Goal: Task Accomplishment & Management: Manage account settings

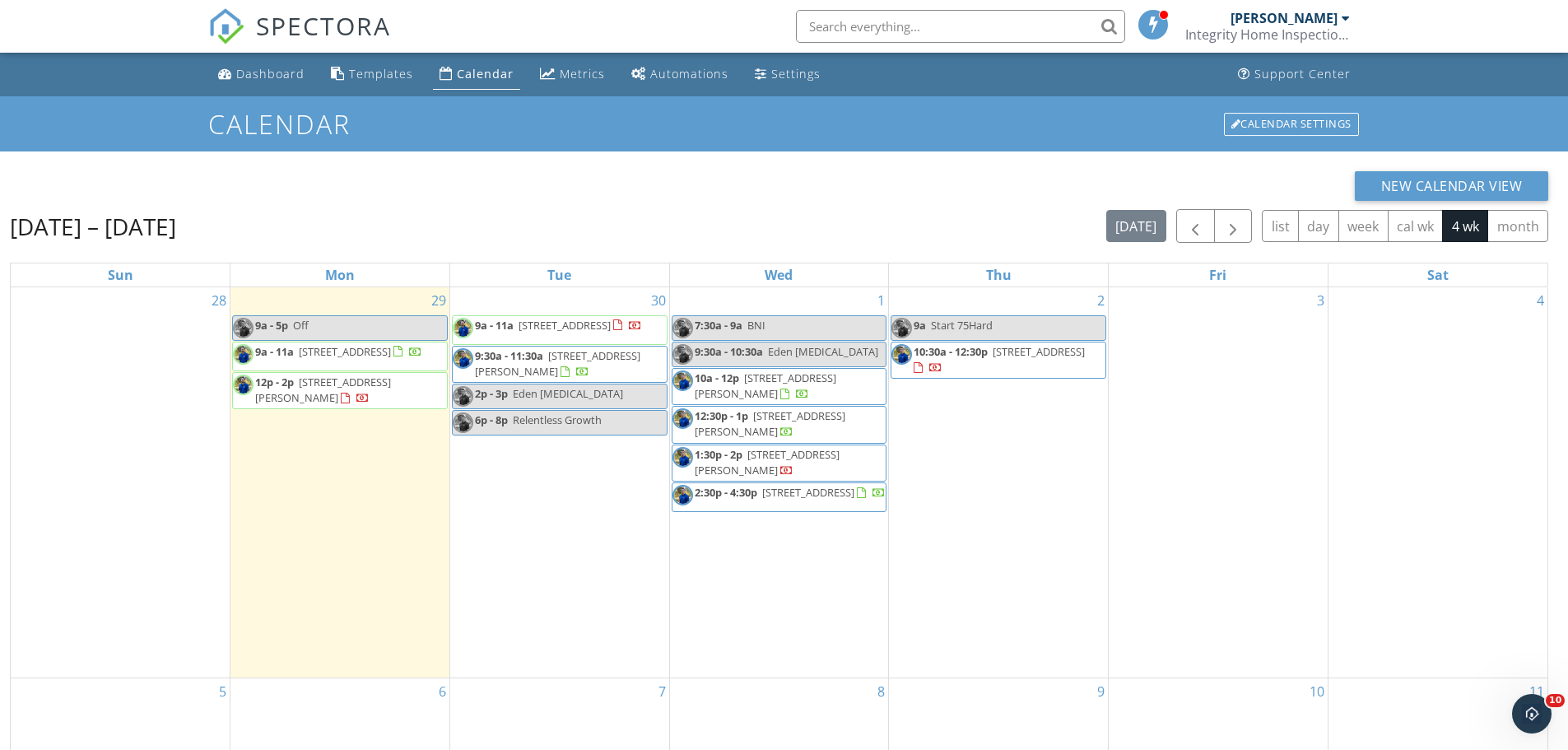
click at [1063, 357] on span "9 Geranium Court W, Homosassa 34446" at bounding box center [1038, 351] width 92 height 15
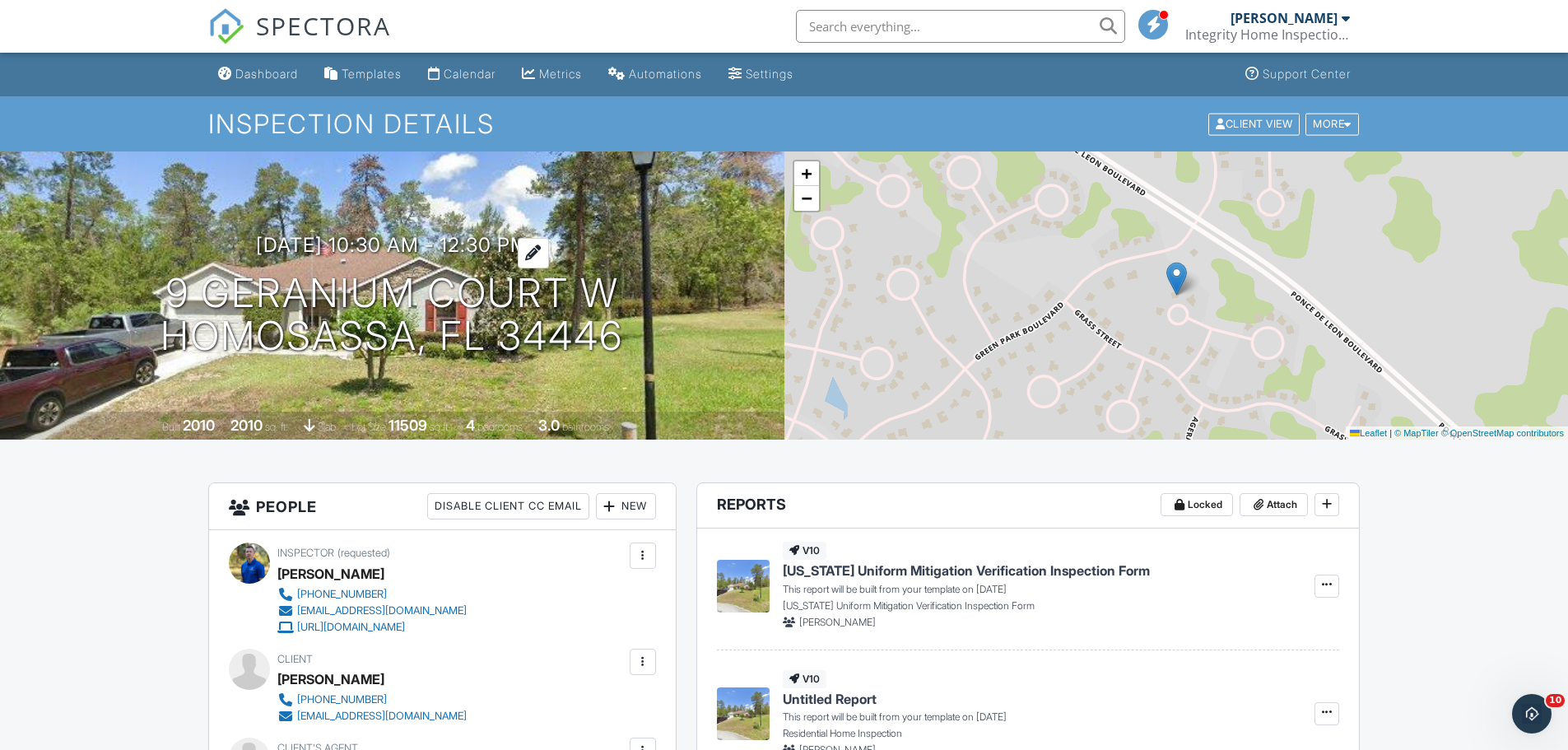
click at [373, 244] on h3 "[DATE] 10:30 am - 12:30 pm" at bounding box center [392, 245] width 273 height 22
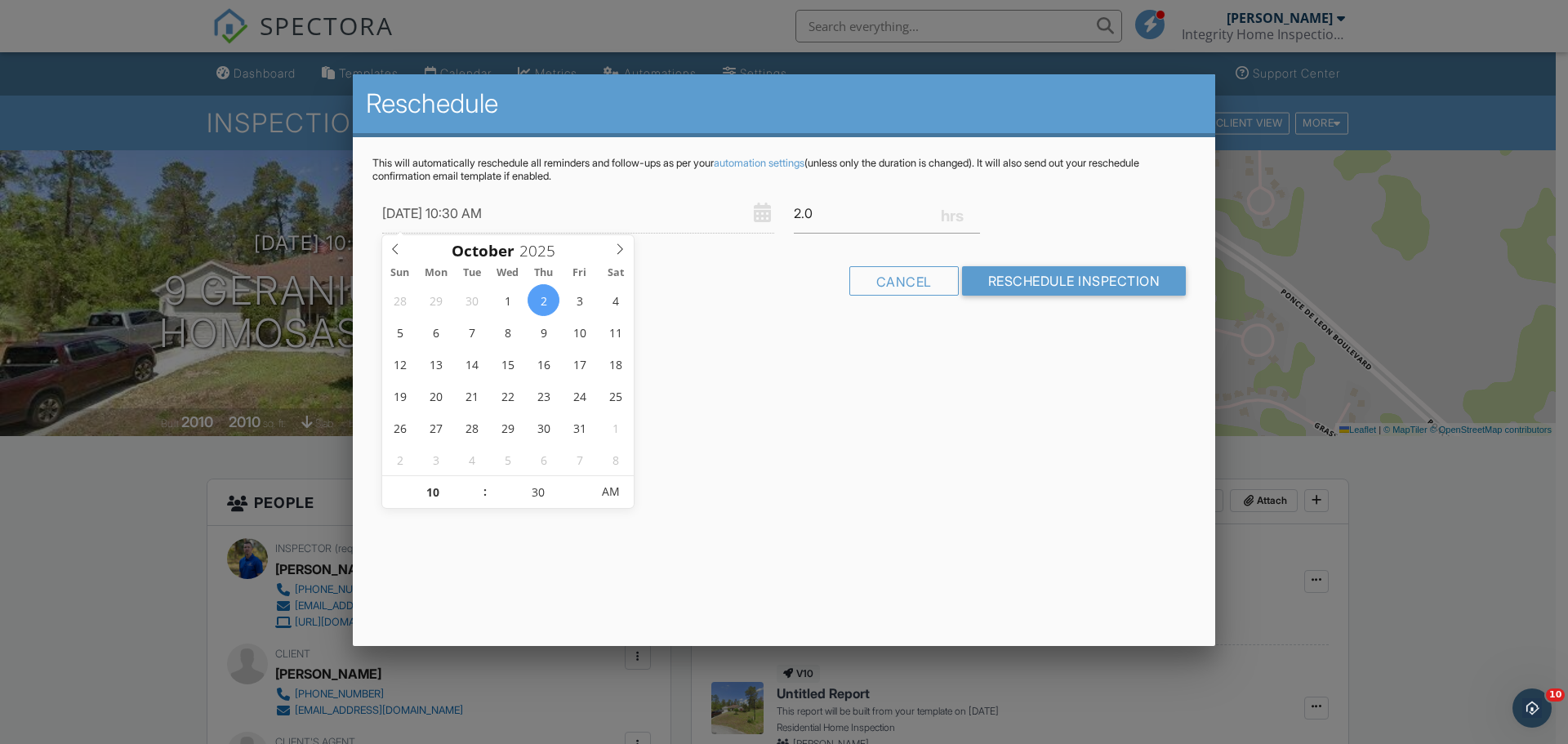
click at [107, 557] on div at bounding box center [784, 383] width 1568 height 930
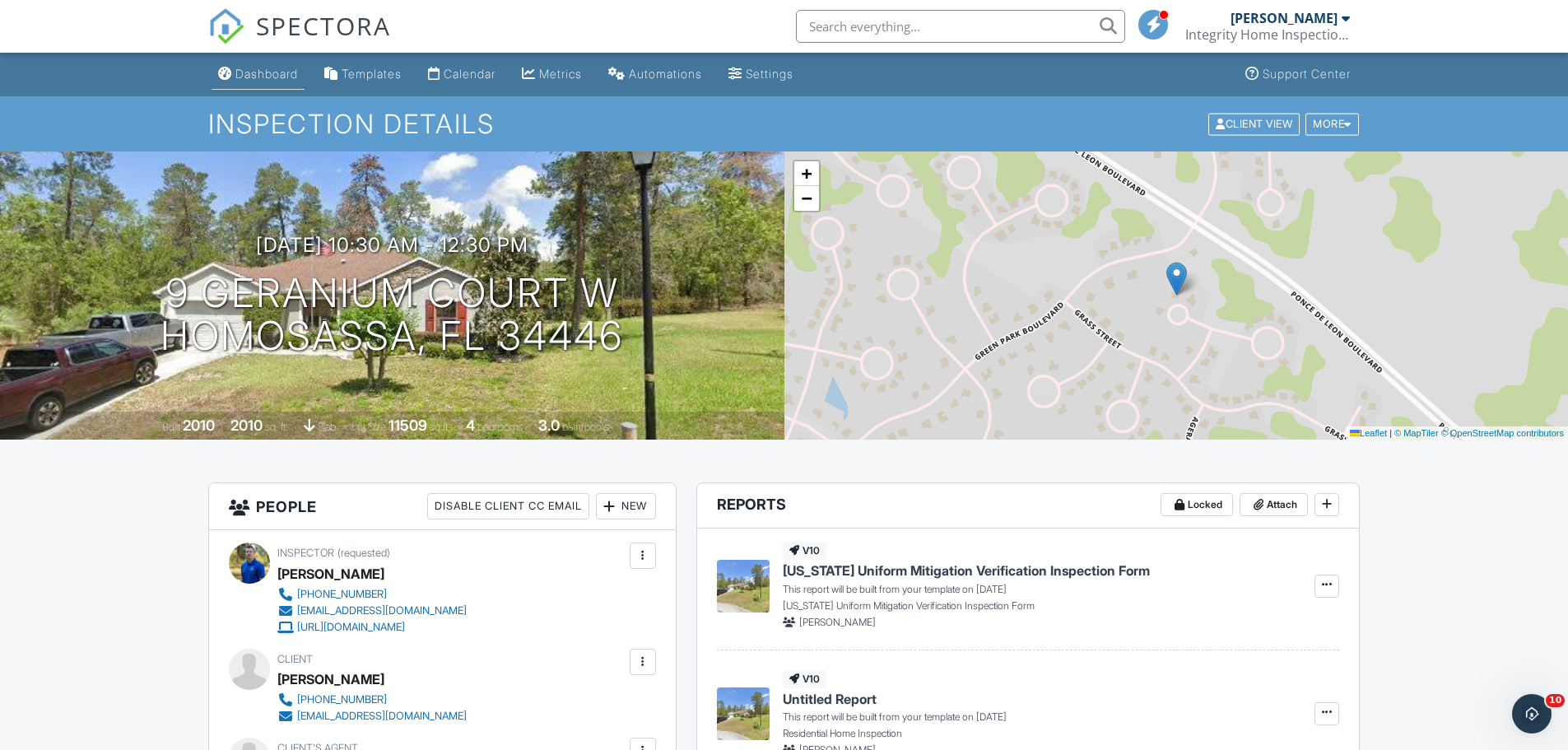
click at [276, 75] on div "Dashboard" at bounding box center [267, 74] width 63 height 14
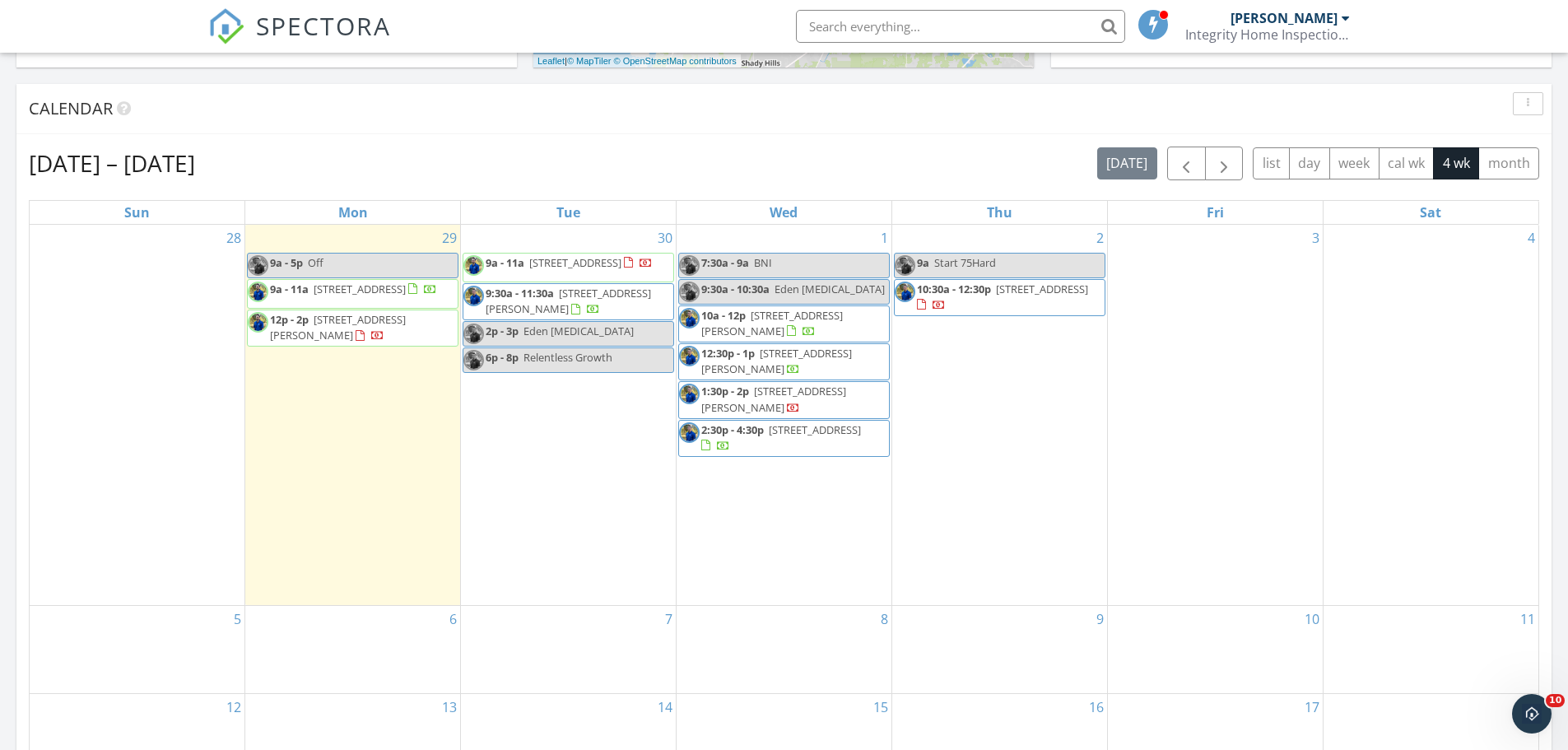
scroll to position [658, 0]
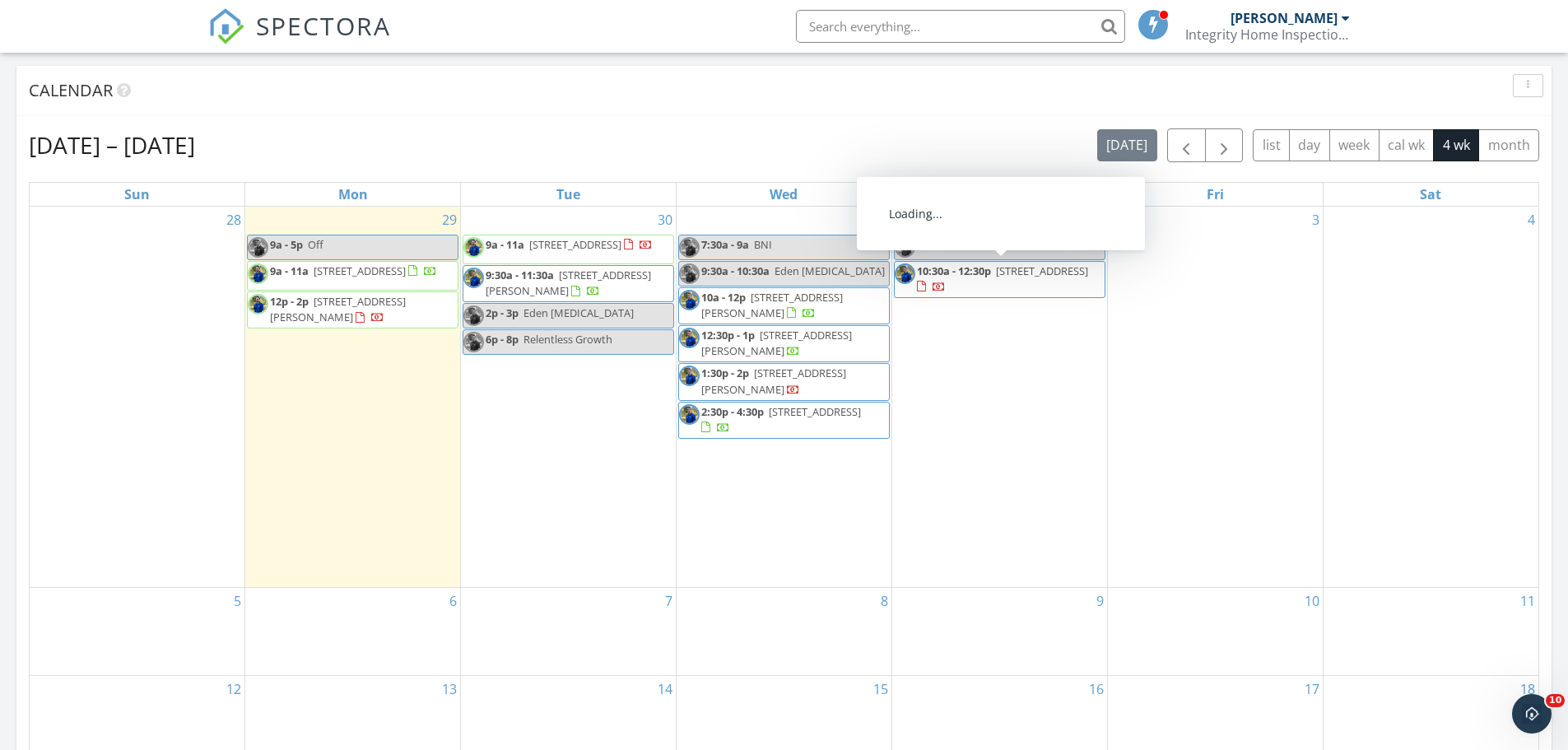
click at [948, 275] on span "10:30a - 12:30p" at bounding box center [954, 271] width 74 height 15
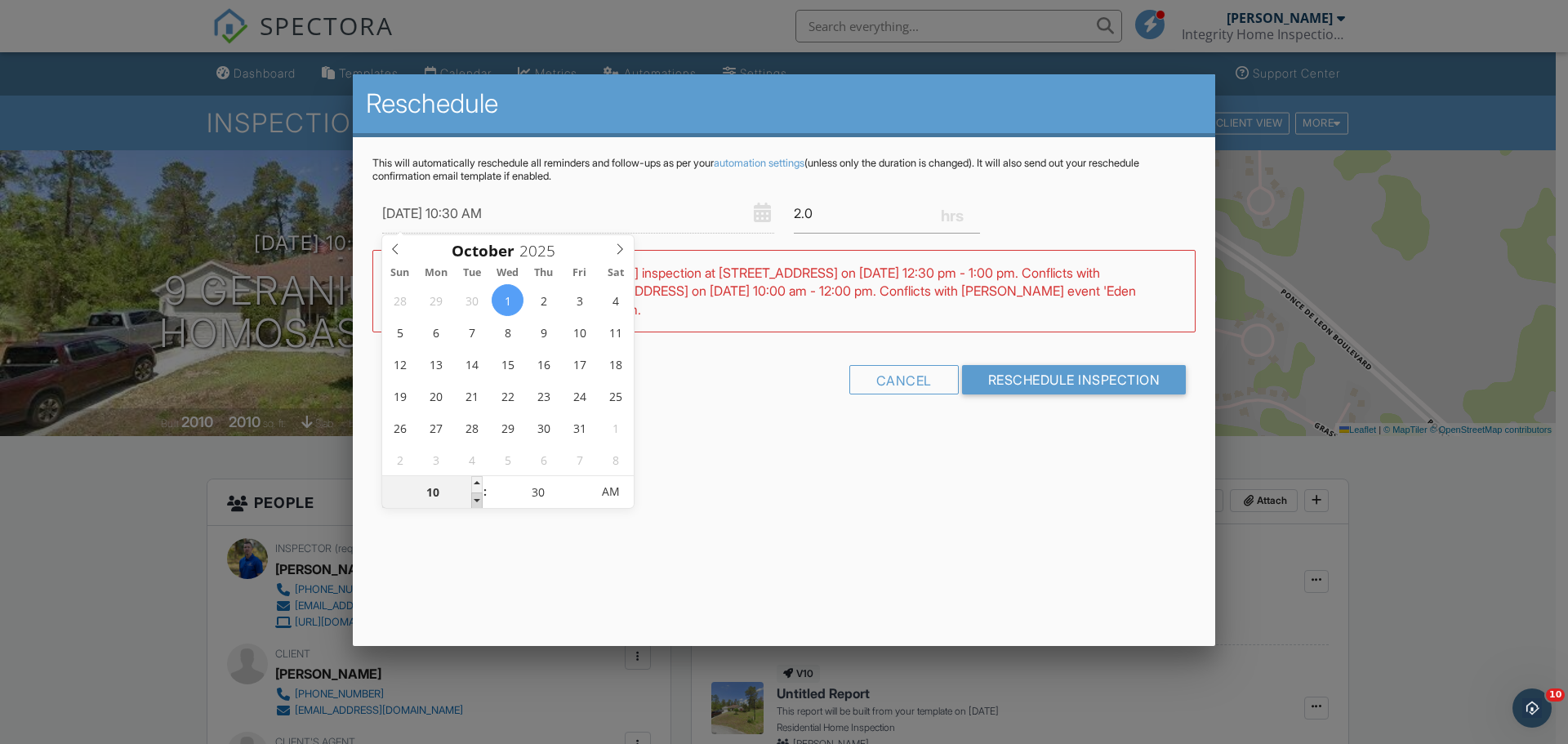
type input "10/01/2025 9:30 AM"
type input "09"
click at [477, 502] on span at bounding box center [476, 500] width 12 height 16
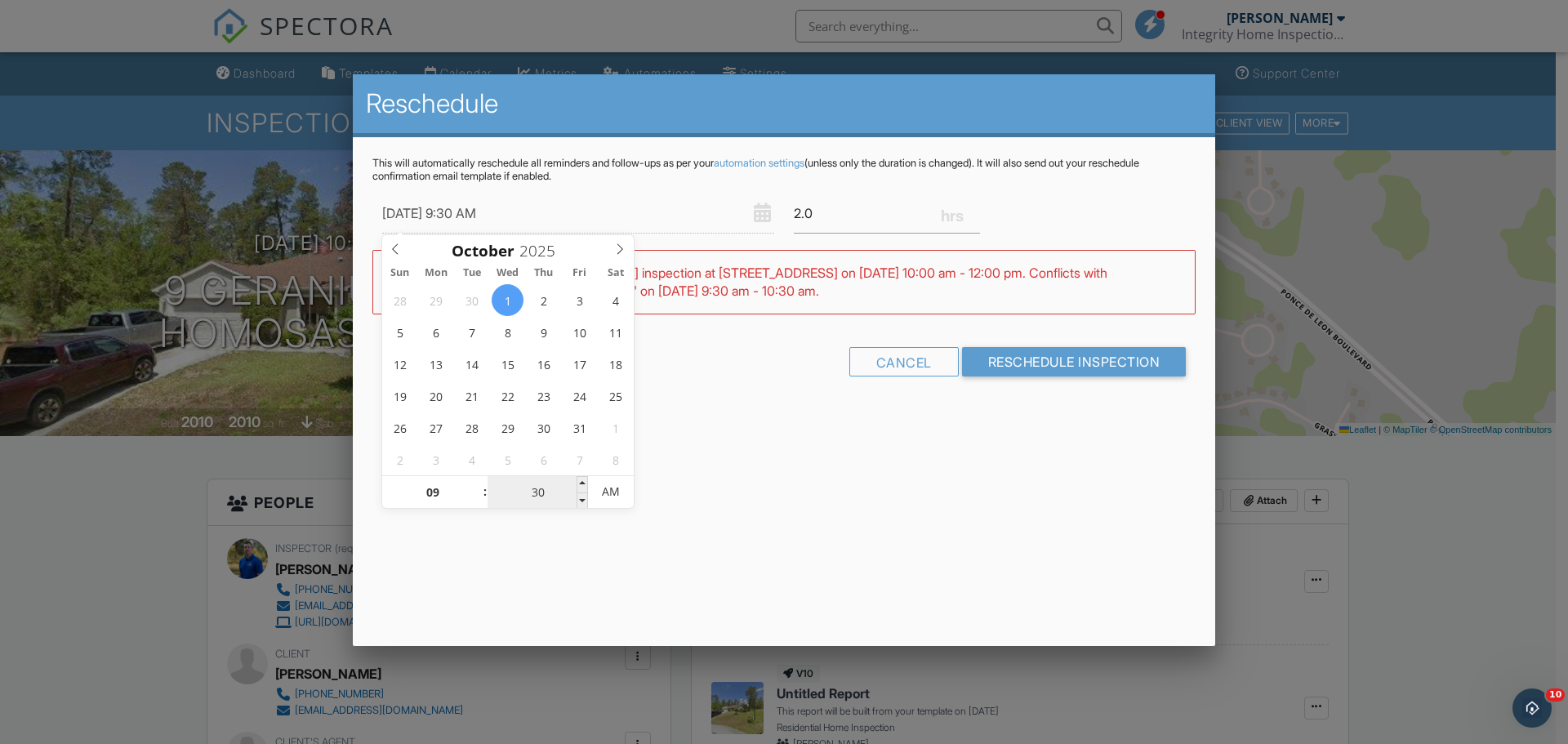
click at [537, 493] on input "30" at bounding box center [538, 492] width 101 height 33
type input "[DATE] 9:00 AM"
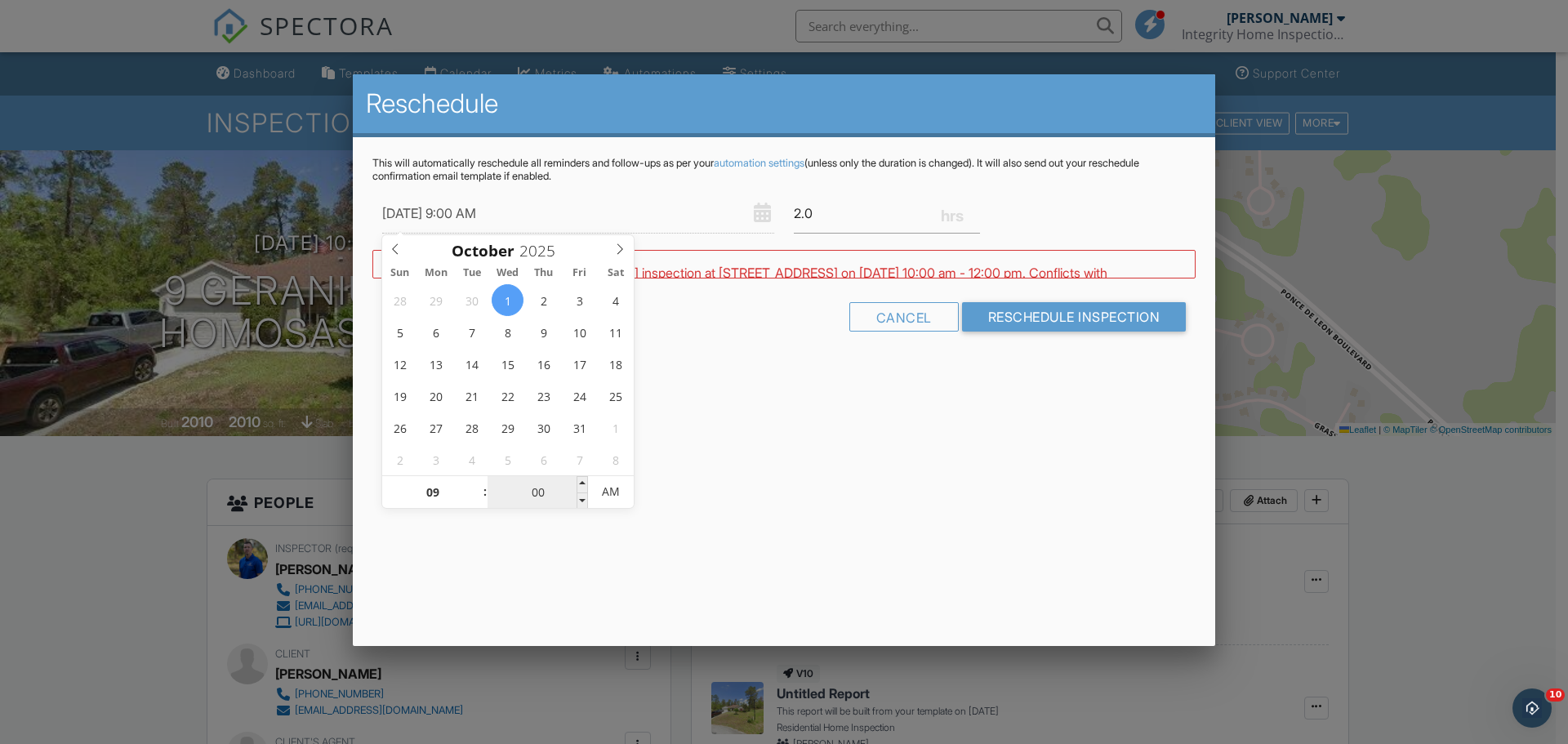
type input "00"
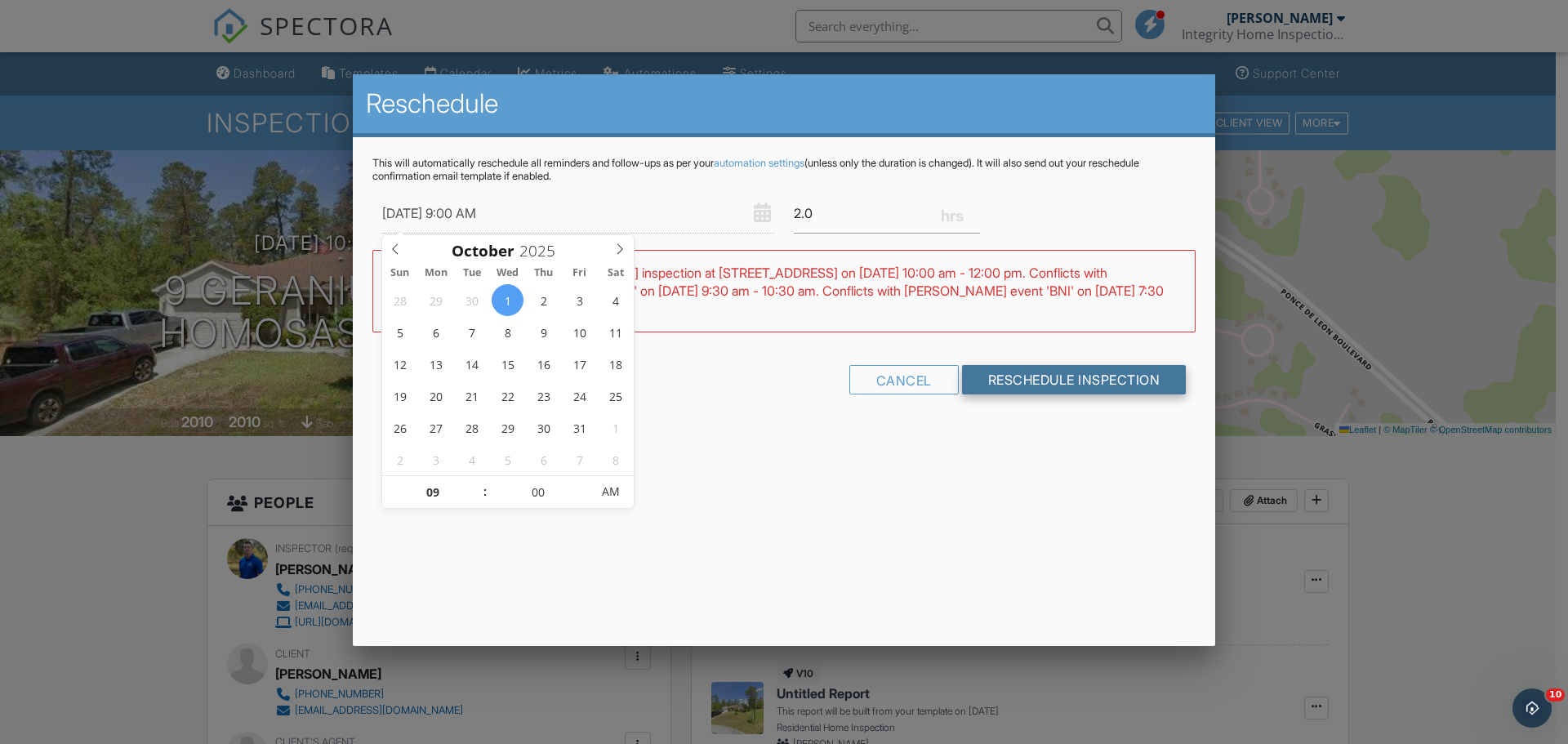
click at [1080, 370] on input "Reschedule Inspection" at bounding box center [1075, 379] width 224 height 29
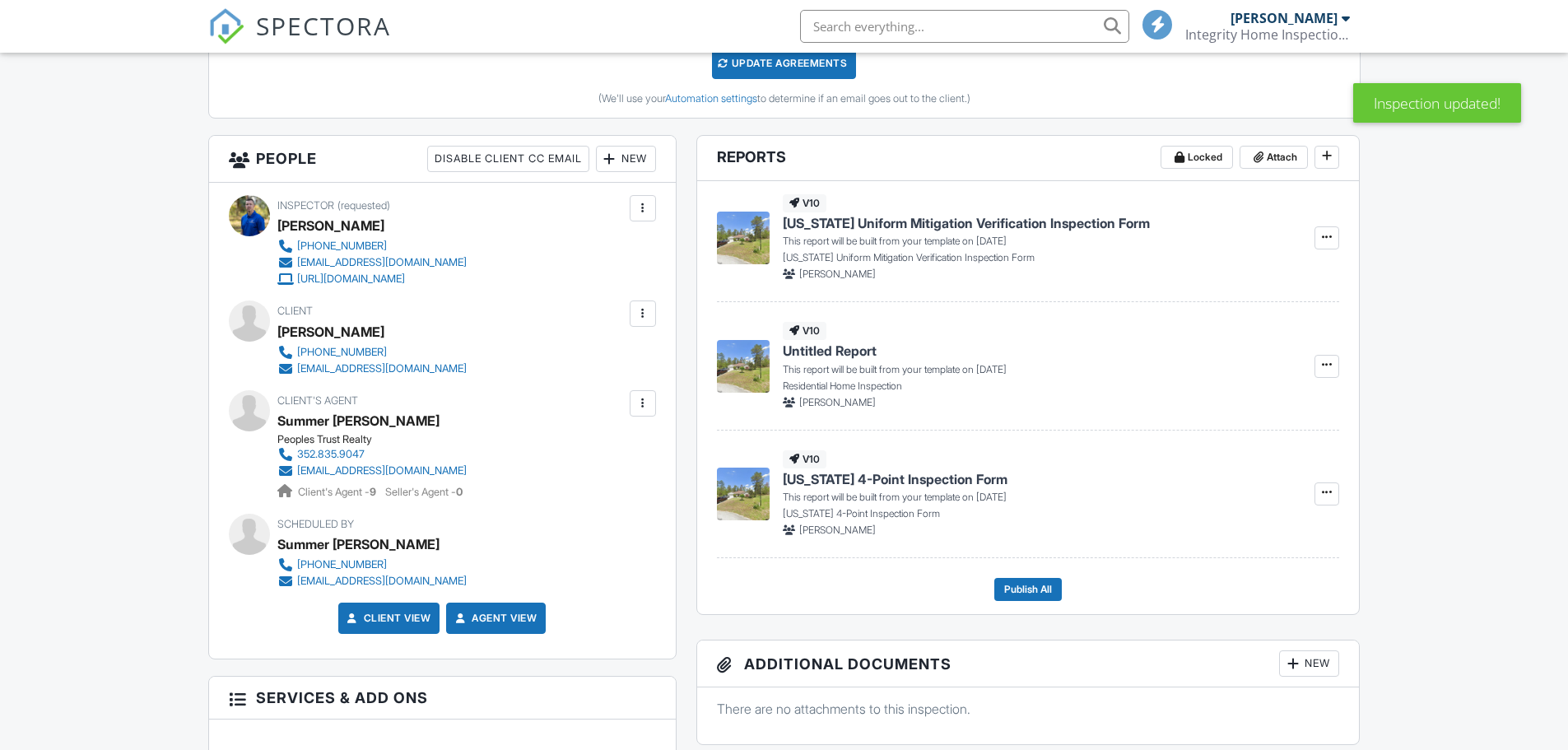
click at [645, 216] on div at bounding box center [643, 208] width 16 height 16
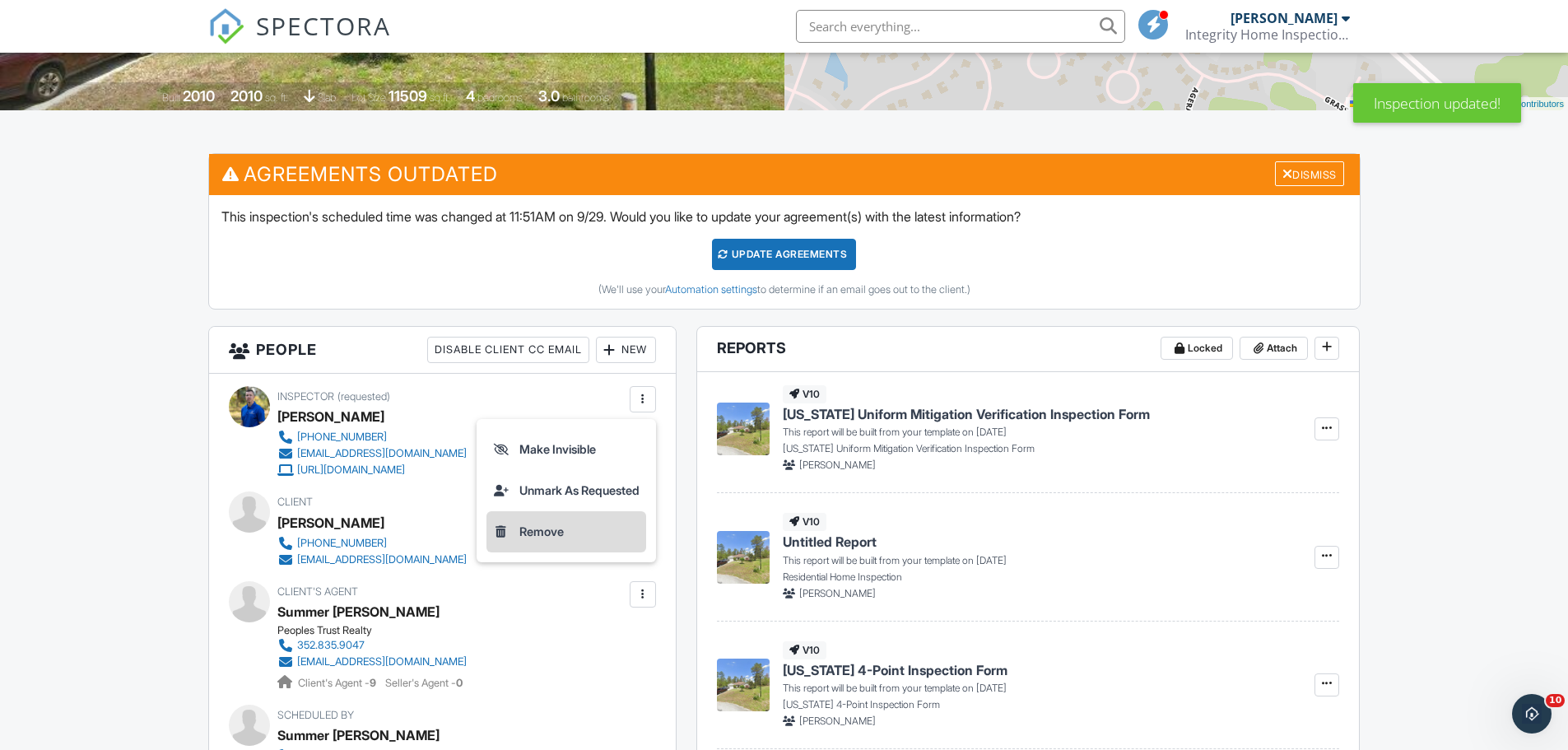
click at [529, 529] on li "Remove" at bounding box center [566, 532] width 160 height 41
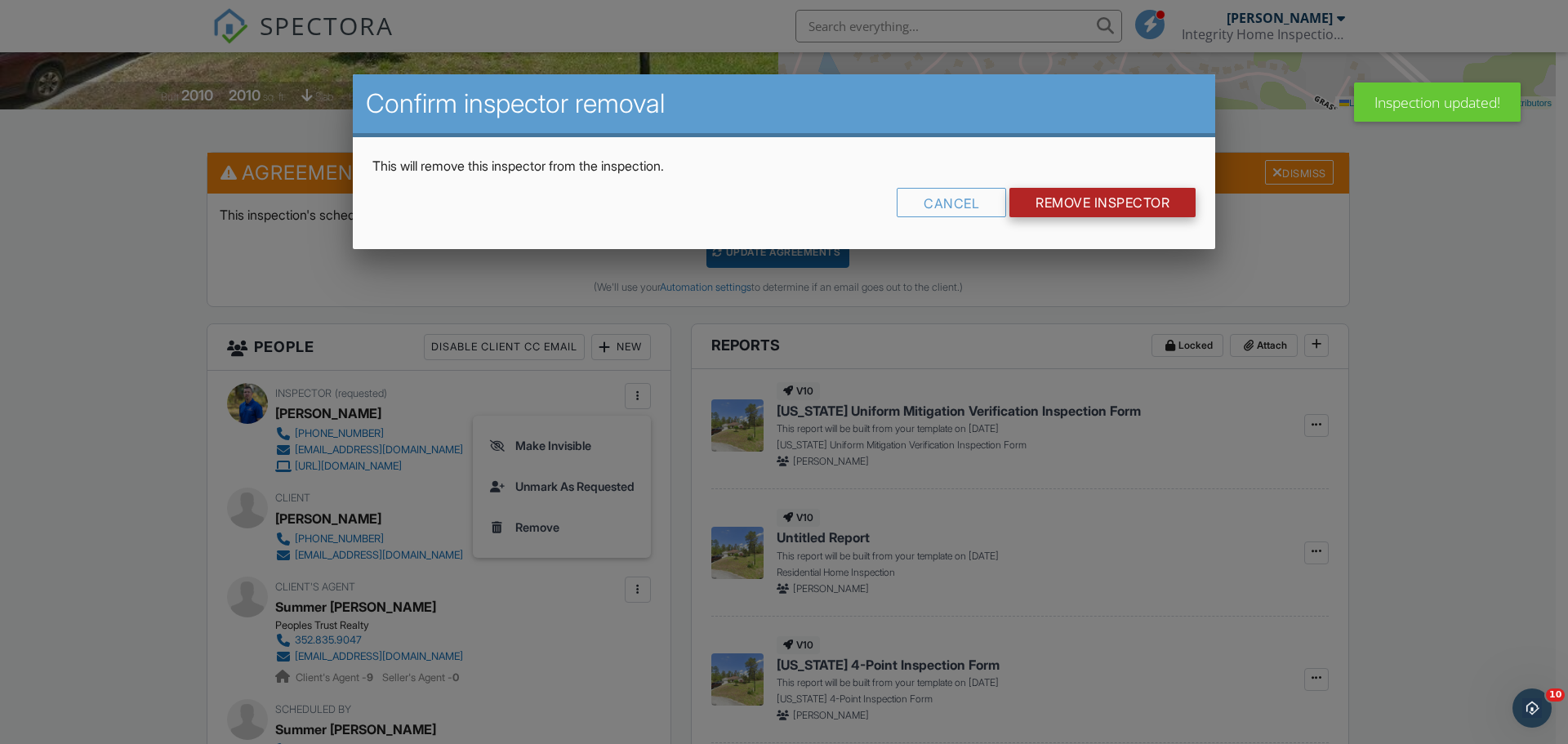
click at [1079, 207] on input "Remove Inspector" at bounding box center [1102, 202] width 186 height 29
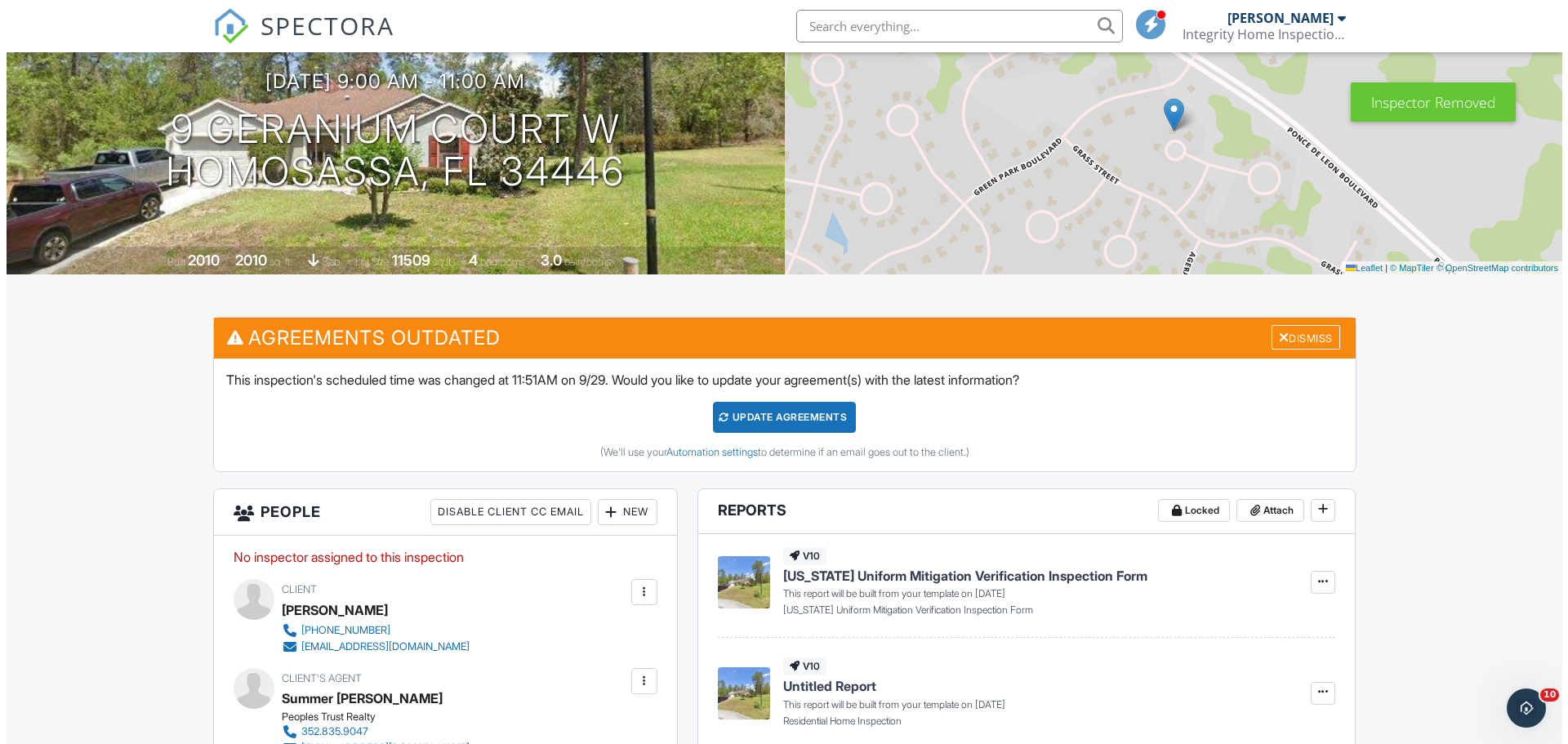
scroll to position [163, 0]
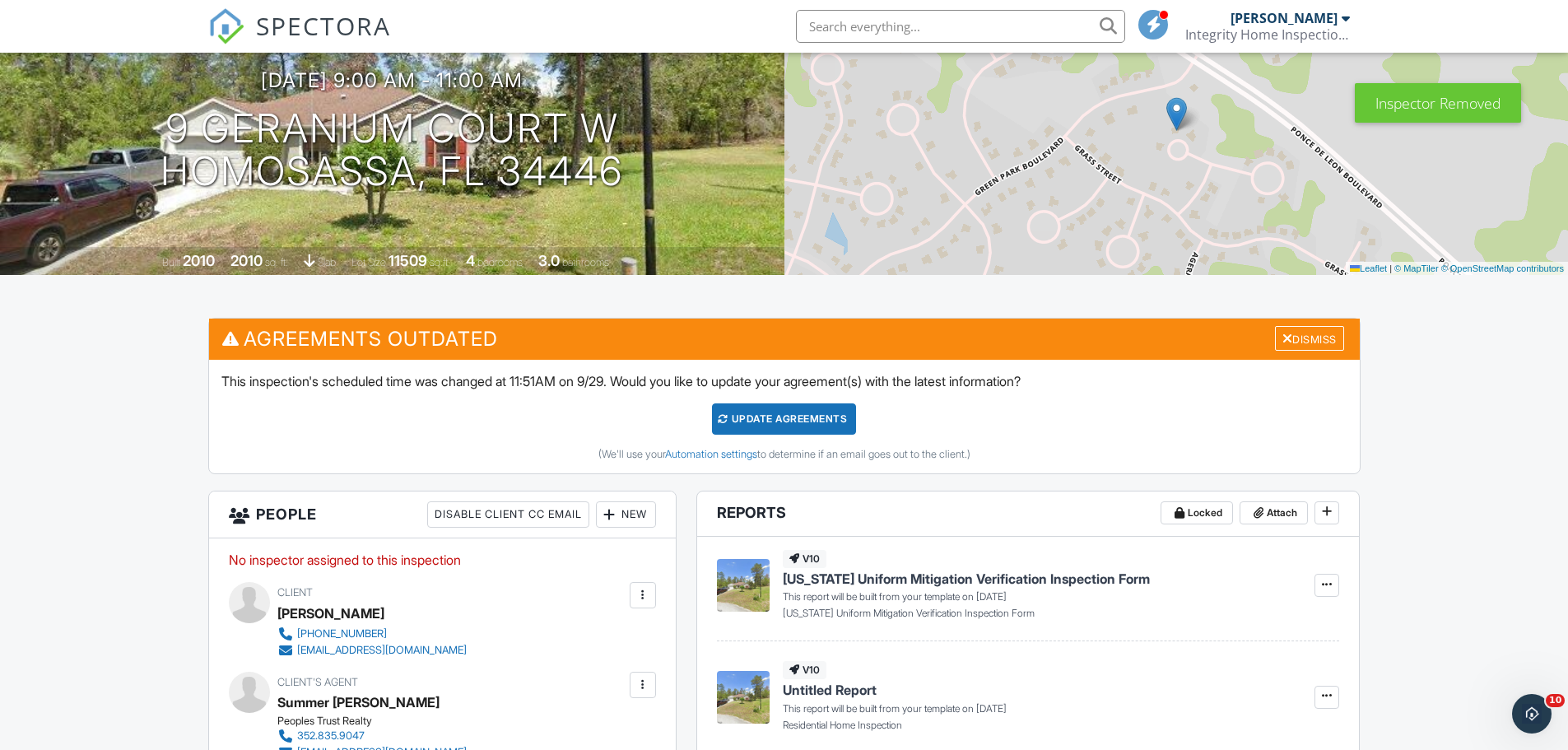
click at [612, 517] on div at bounding box center [610, 514] width 16 height 16
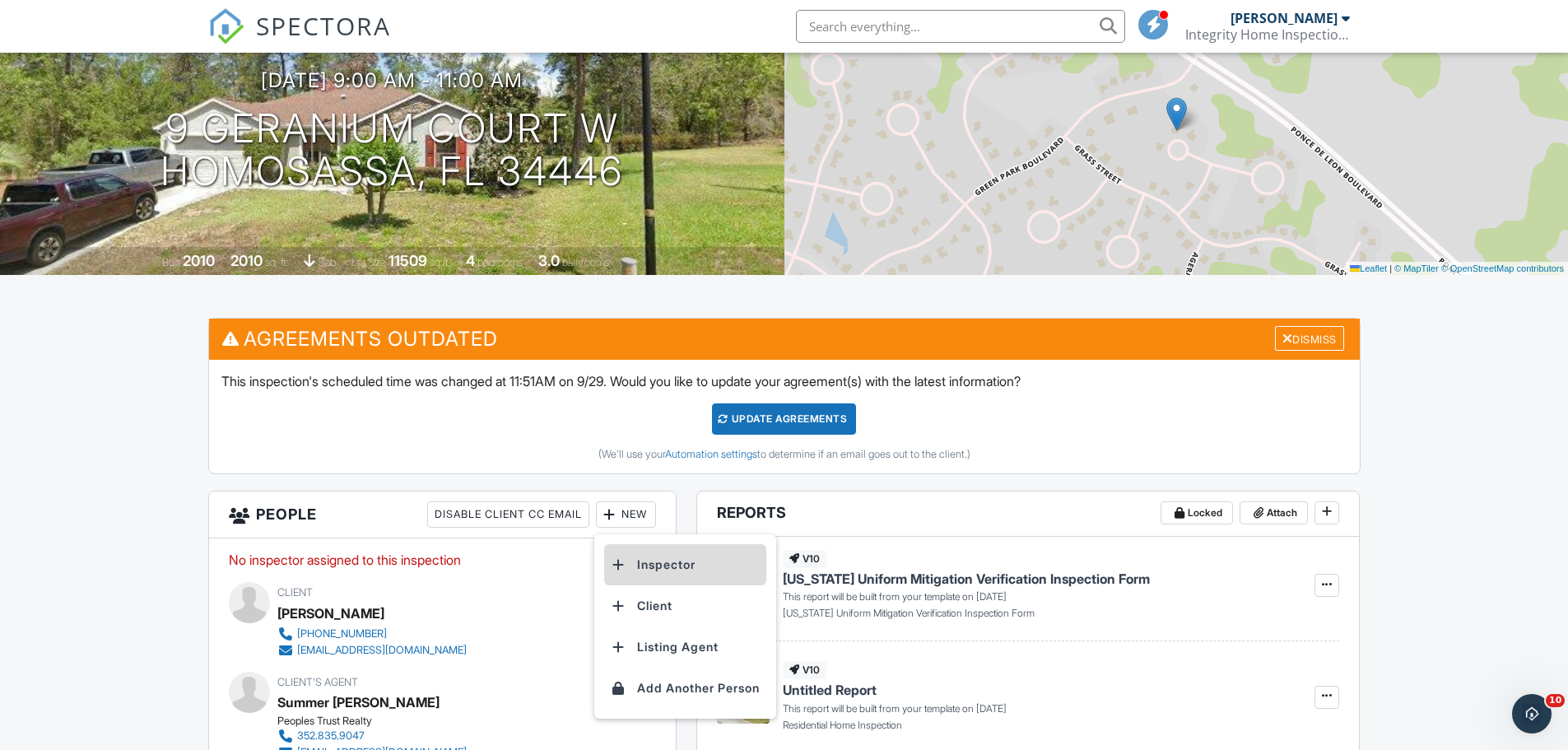
click at [653, 562] on li "Inspector" at bounding box center [685, 564] width 162 height 41
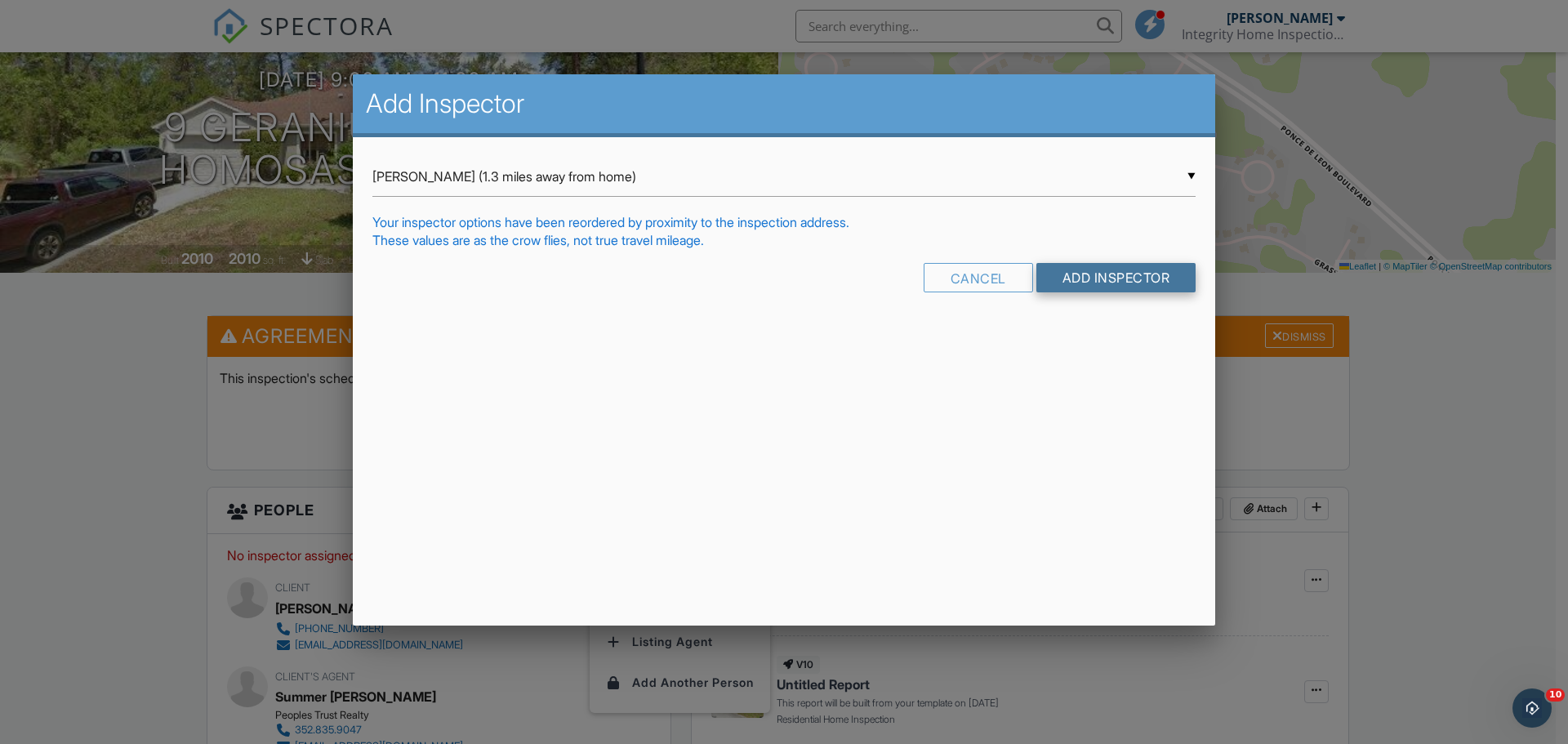
click at [1092, 285] on input "Add Inspector" at bounding box center [1117, 277] width 160 height 29
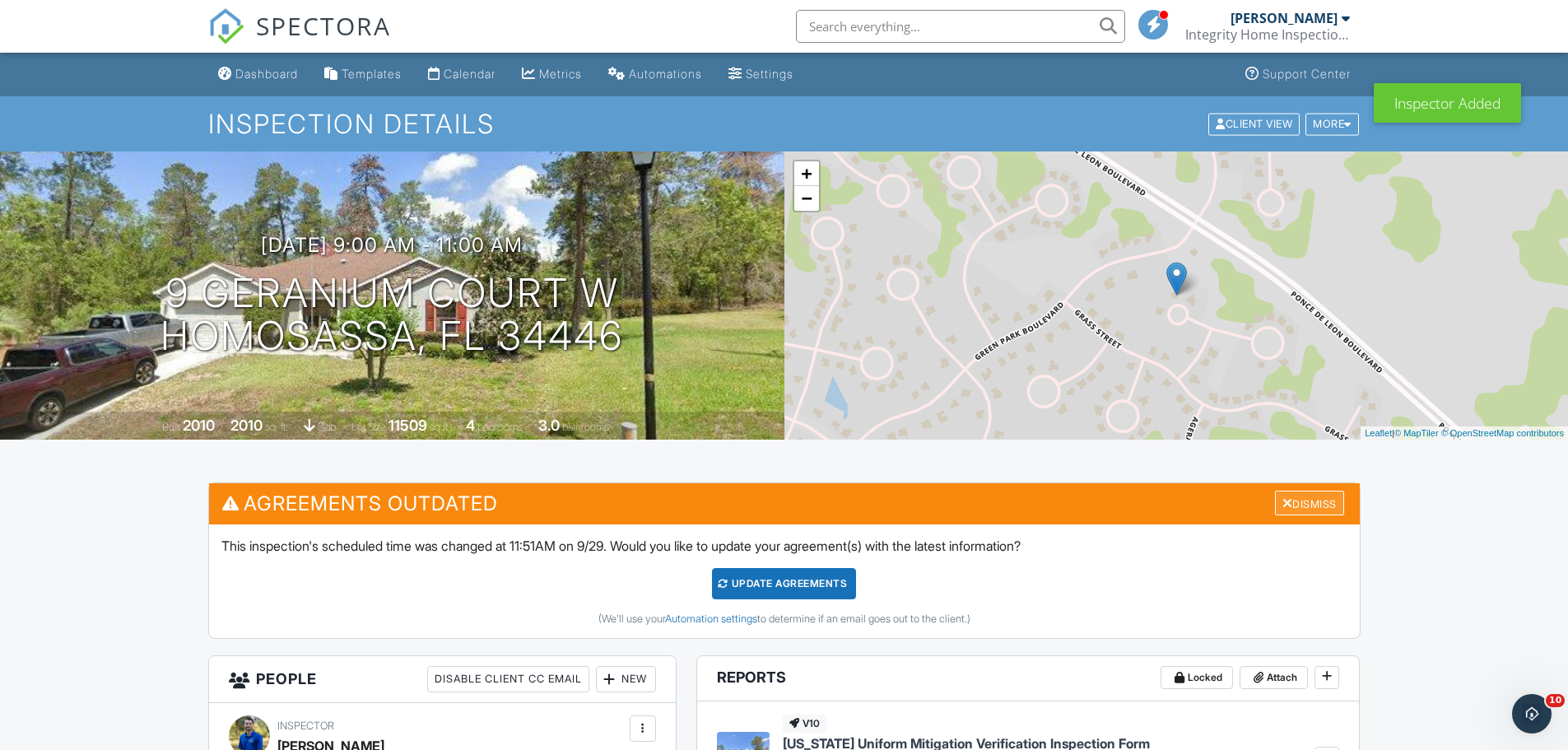
click at [1275, 499] on div "Dismiss" at bounding box center [1310, 503] width 69 height 25
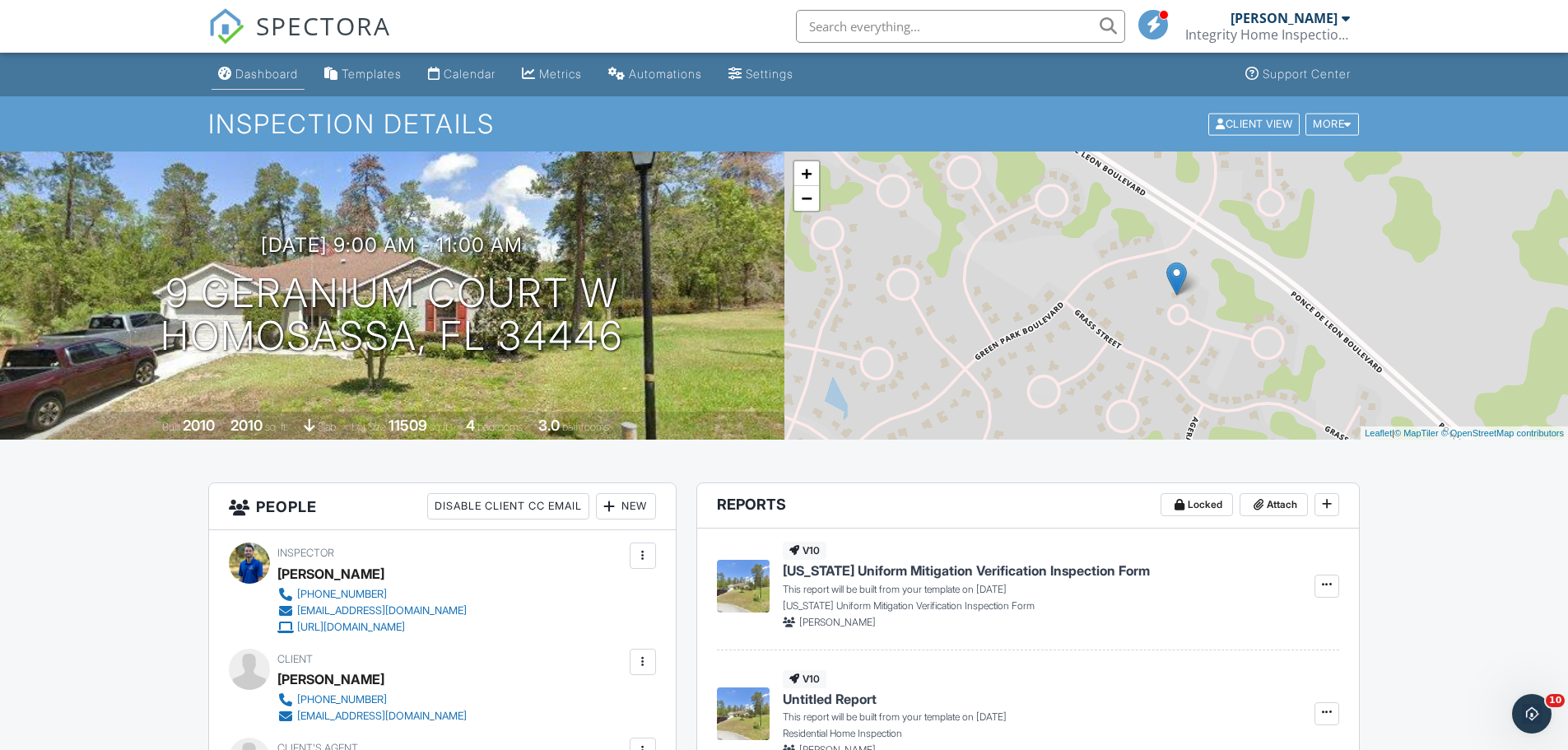
click at [268, 74] on div "Dashboard" at bounding box center [267, 74] width 63 height 14
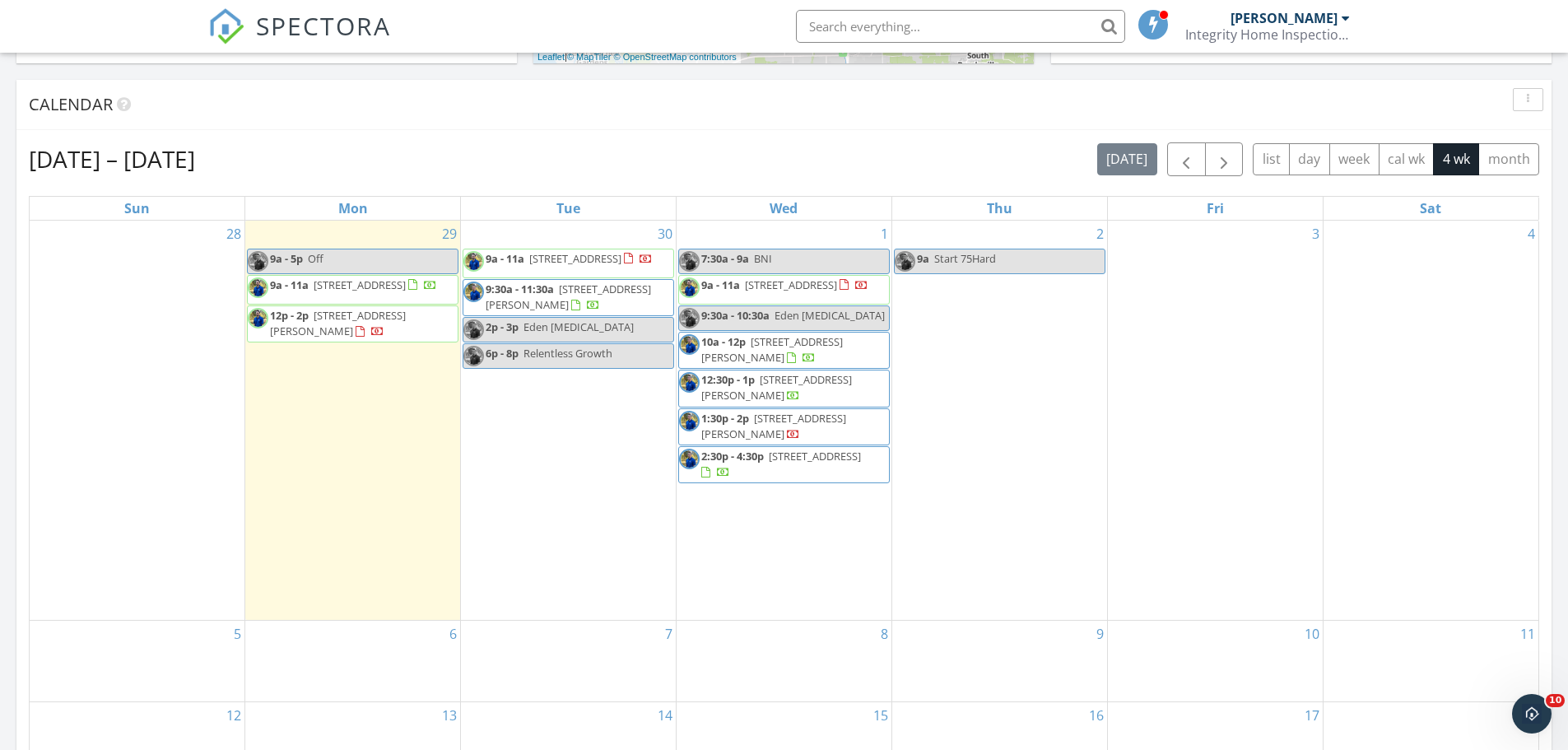
scroll to position [658, 0]
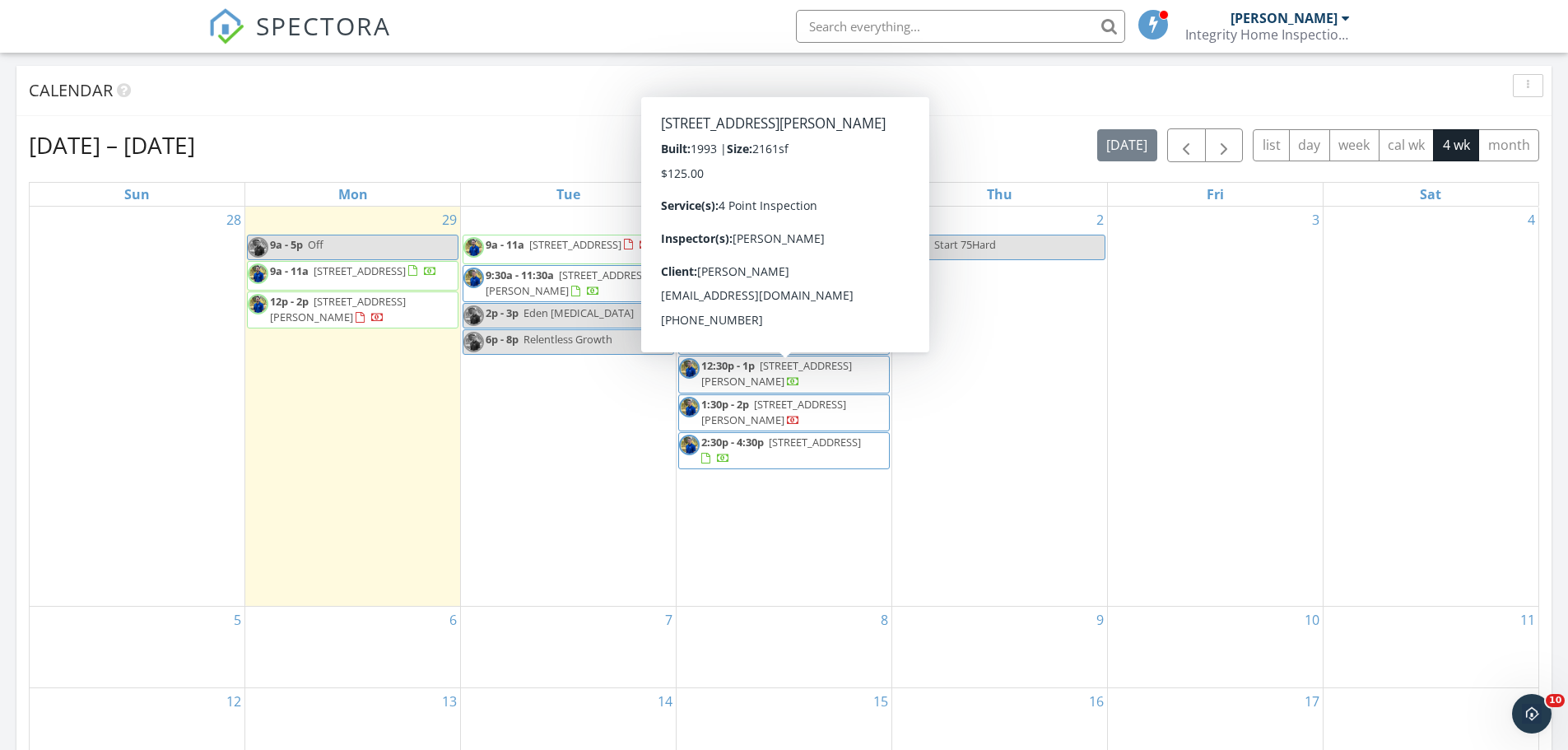
click at [1385, 340] on div "4" at bounding box center [1431, 406] width 215 height 399
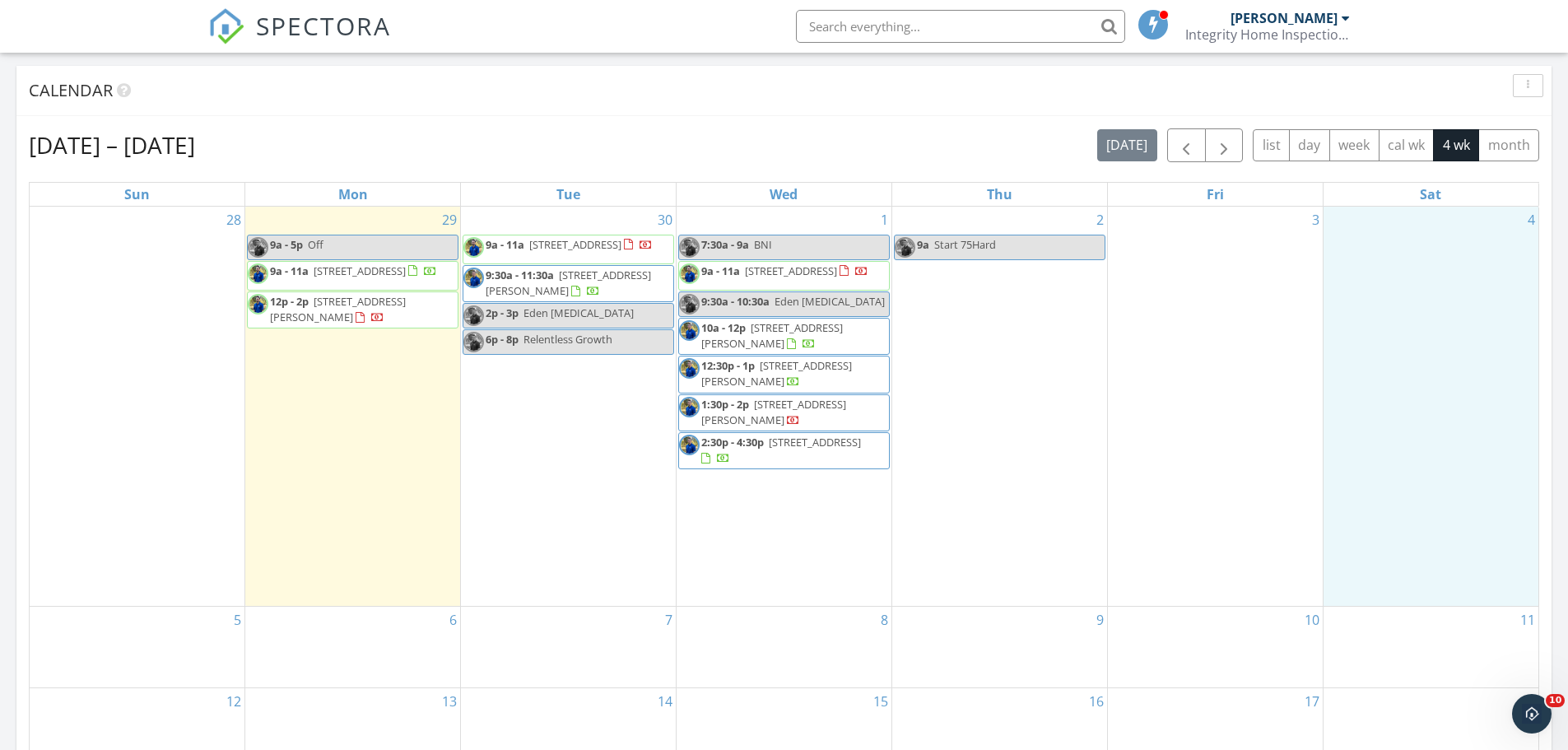
click at [746, 272] on span "9 Geranium Court W, Homosassa 34446" at bounding box center [791, 271] width 92 height 15
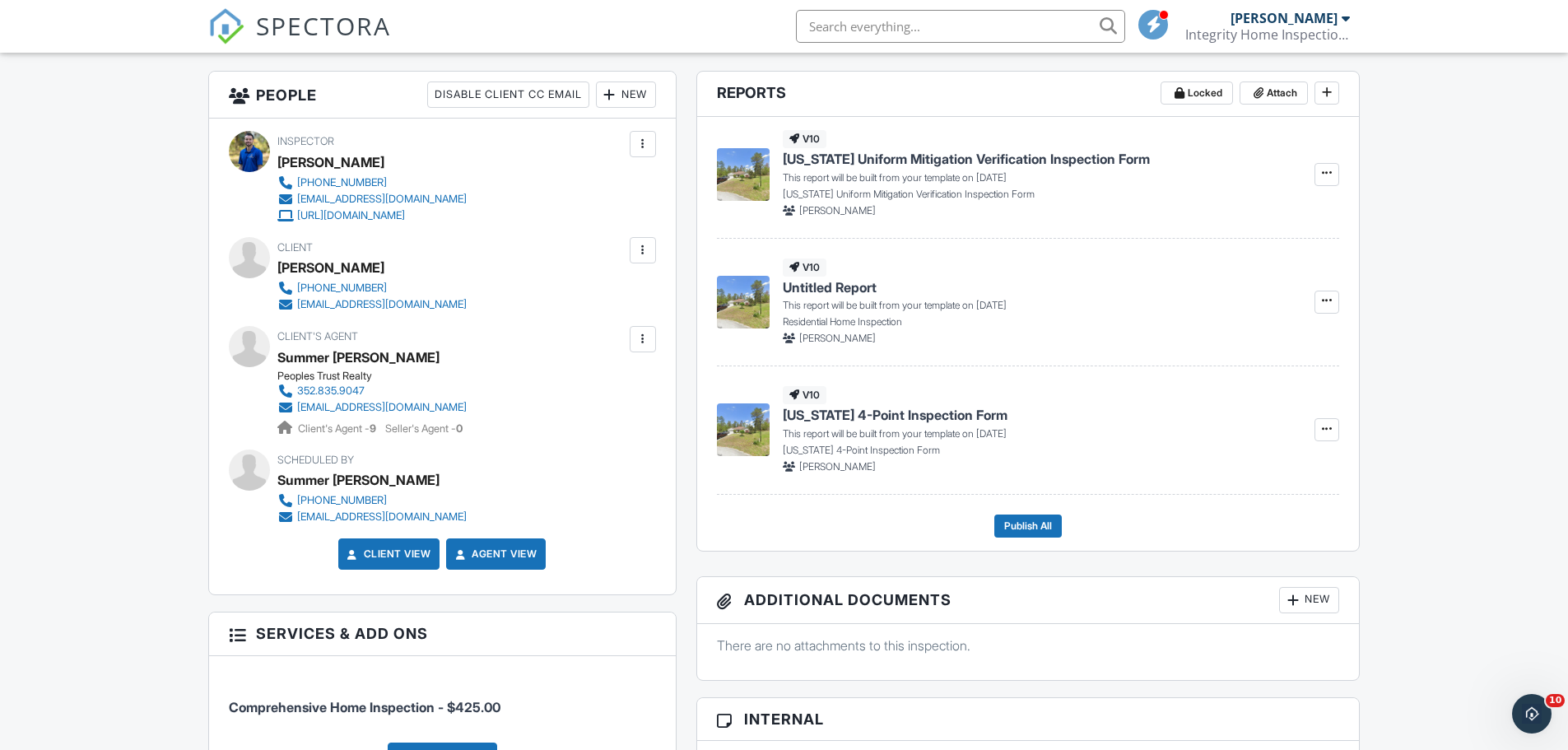
click at [636, 336] on div at bounding box center [643, 339] width 16 height 16
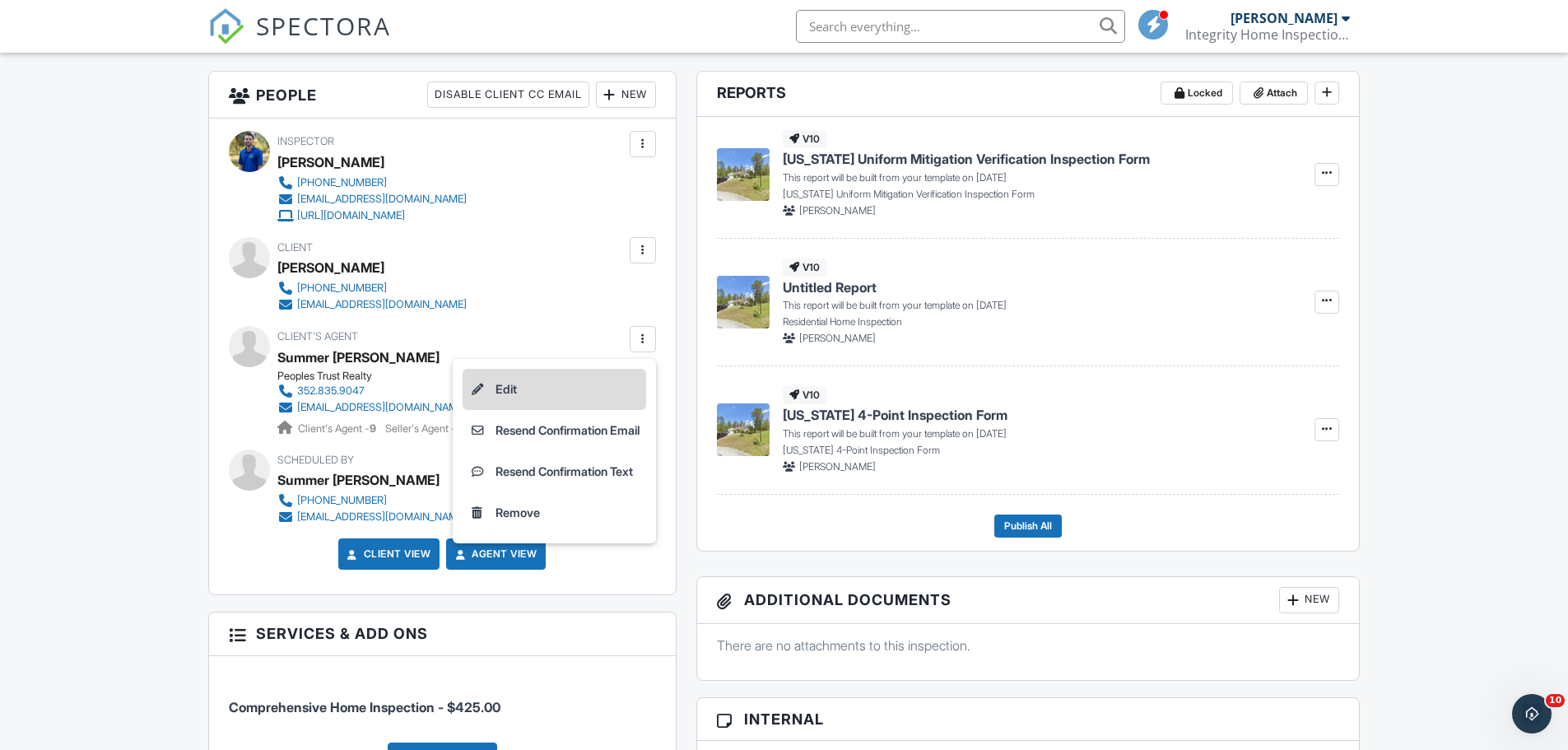
click at [530, 389] on li "Edit" at bounding box center [555, 389] width 184 height 41
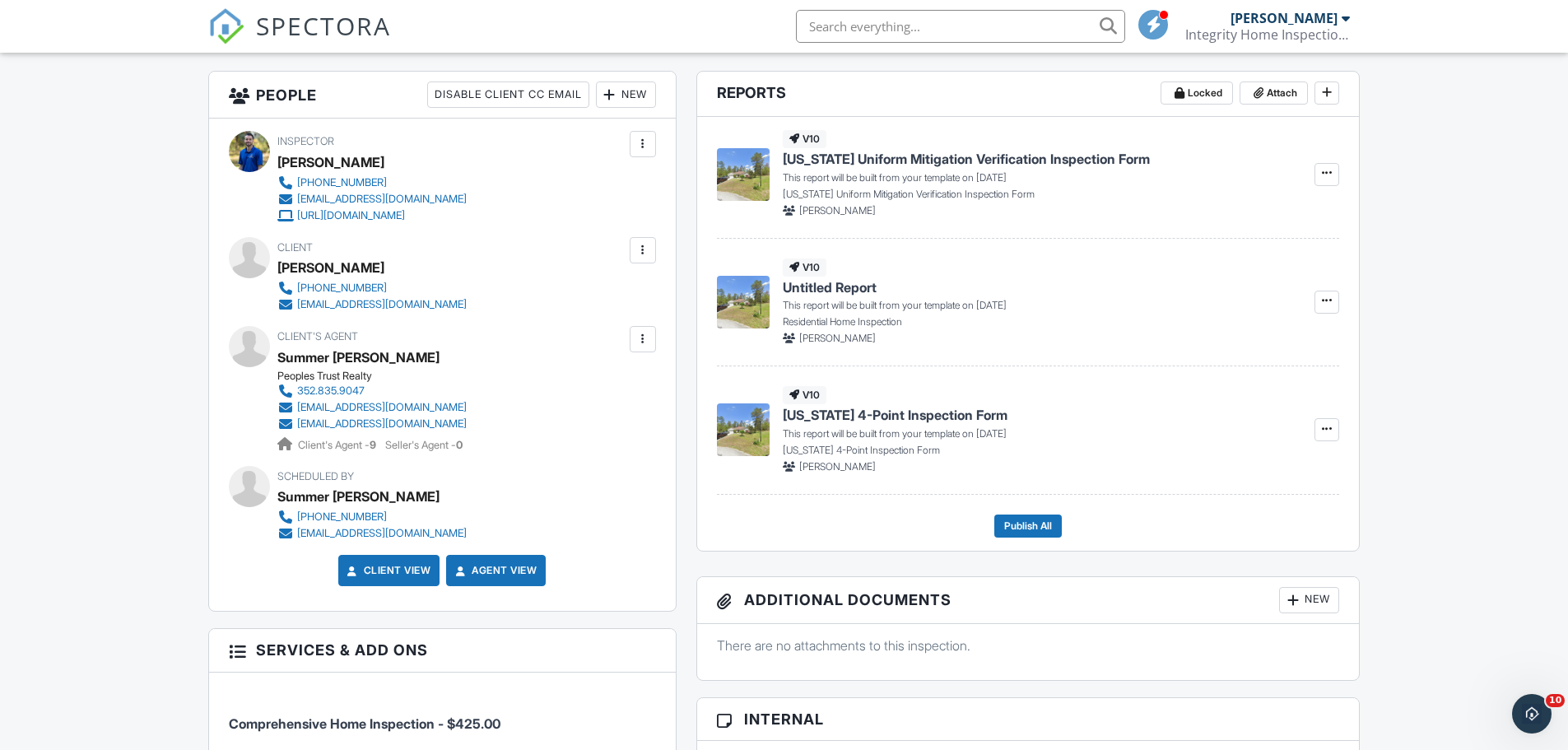
click at [649, 341] on div at bounding box center [643, 339] width 16 height 16
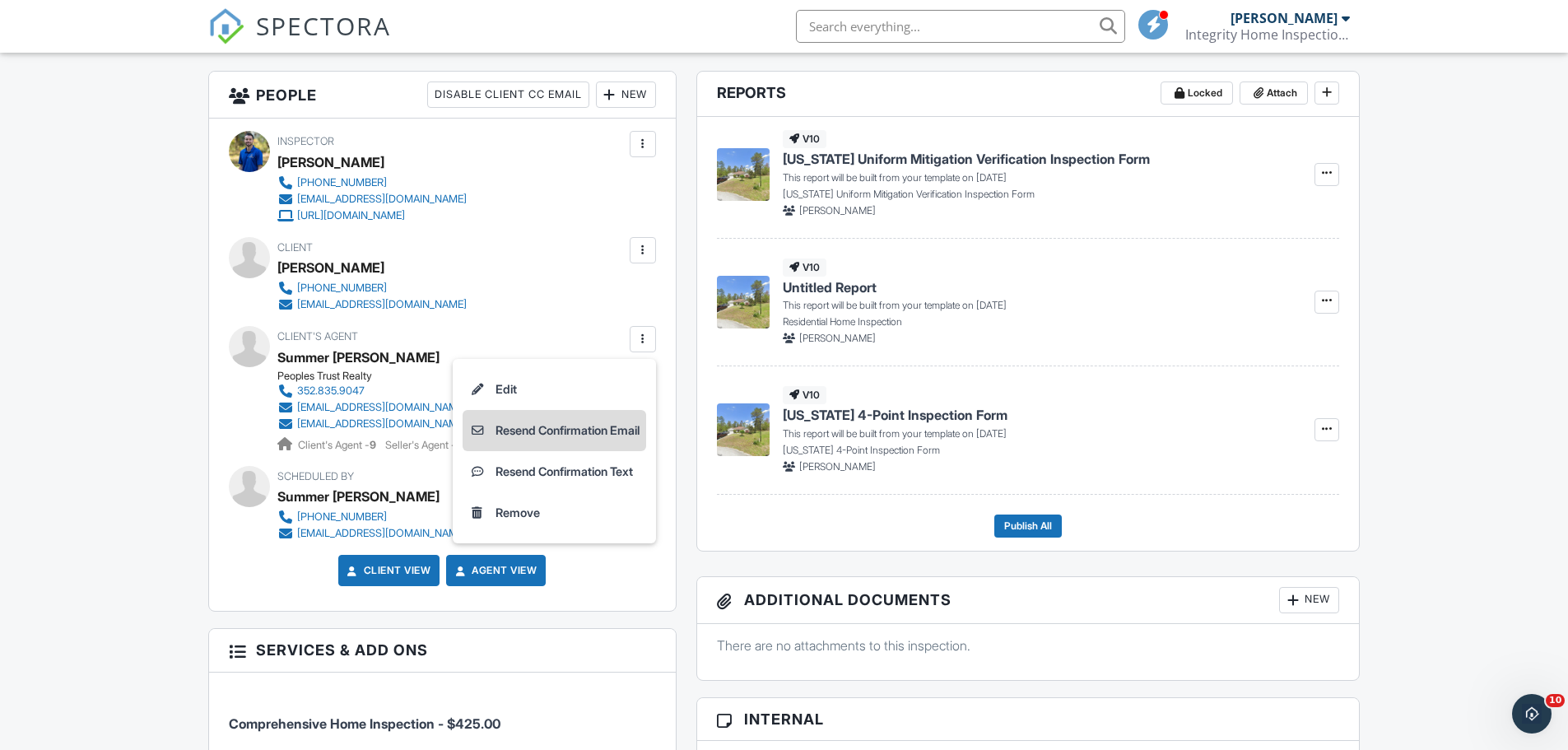
click at [542, 431] on li "Resend Confirmation Email" at bounding box center [555, 431] width 184 height 41
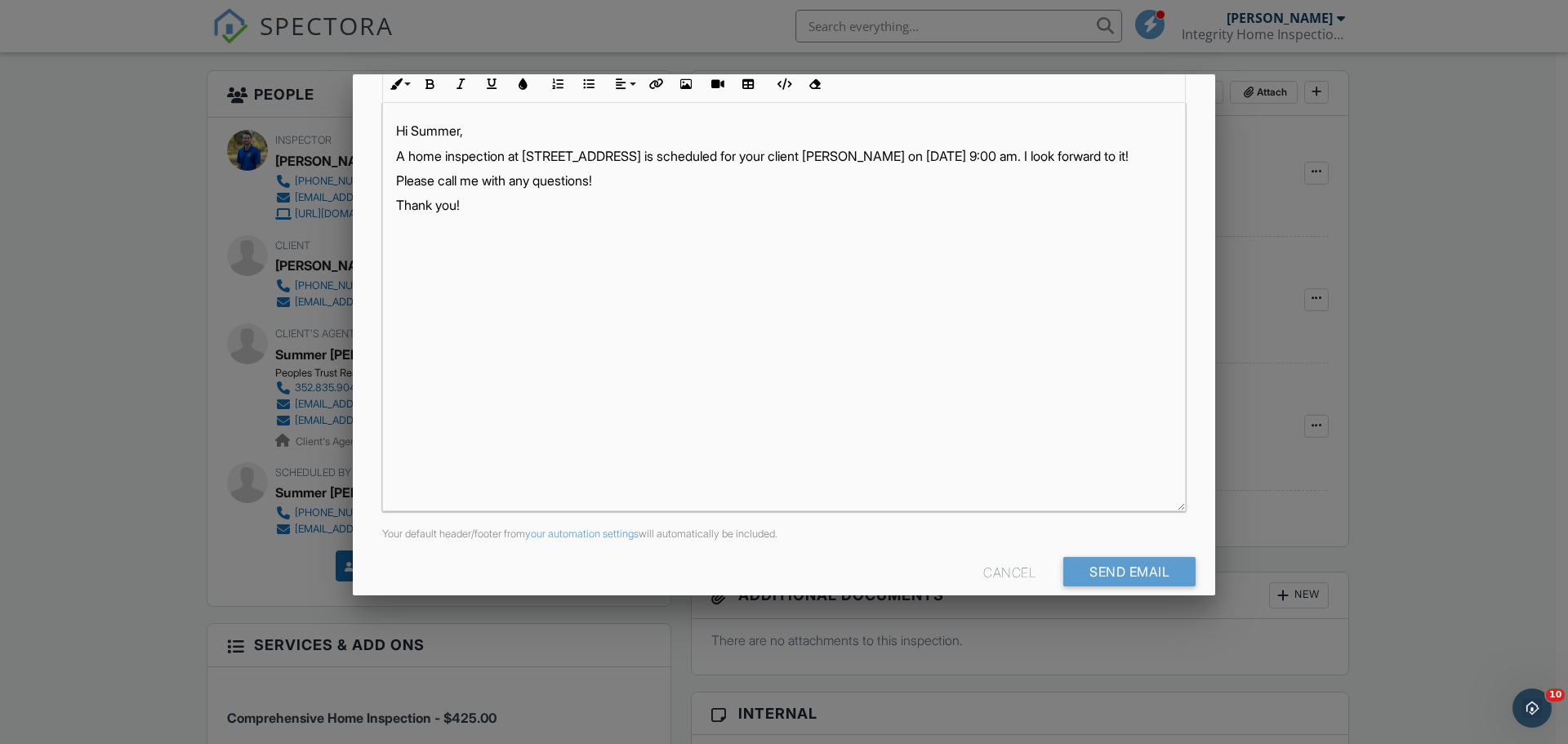
scroll to position [281, 0]
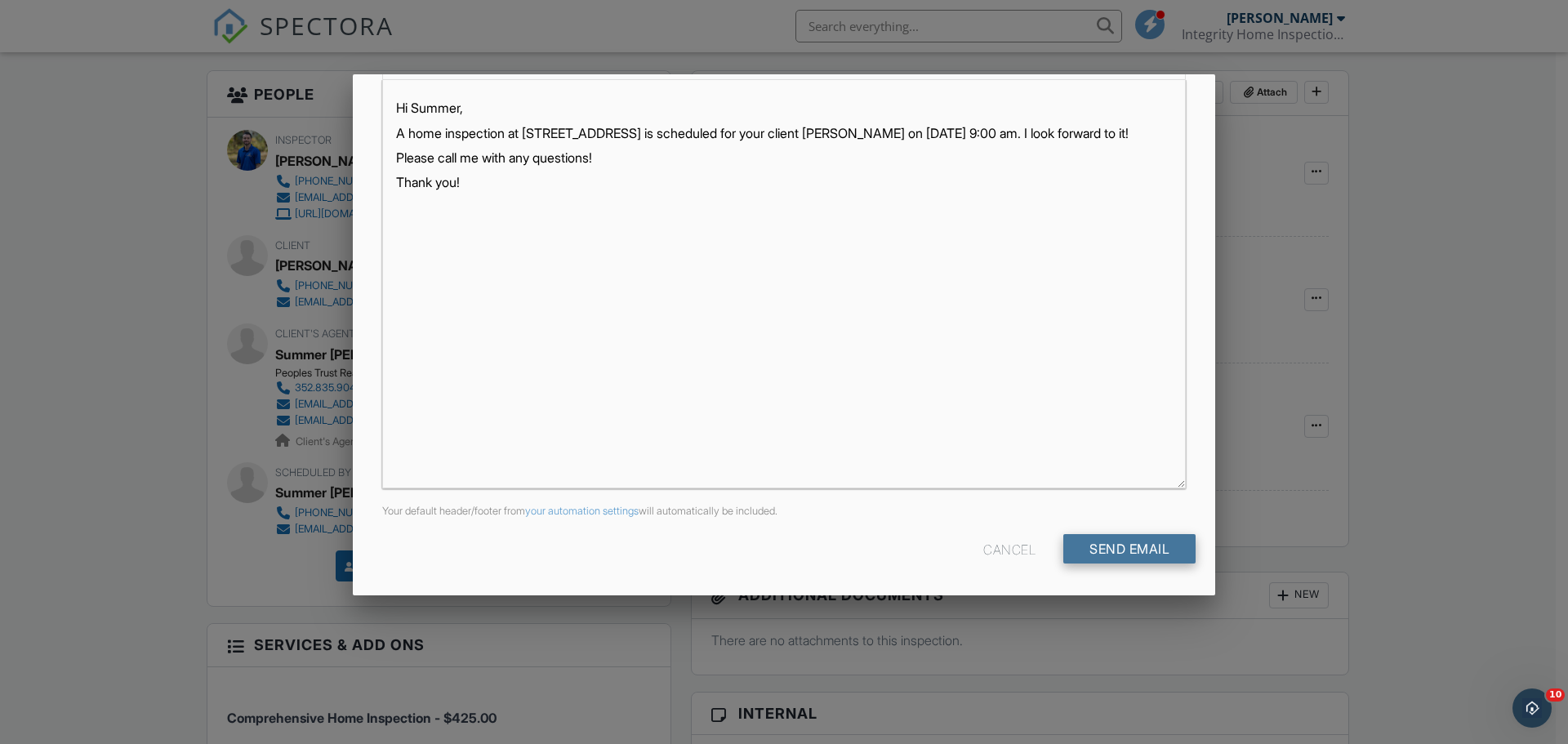
click at [1088, 554] on input "Send Email" at bounding box center [1129, 548] width 133 height 29
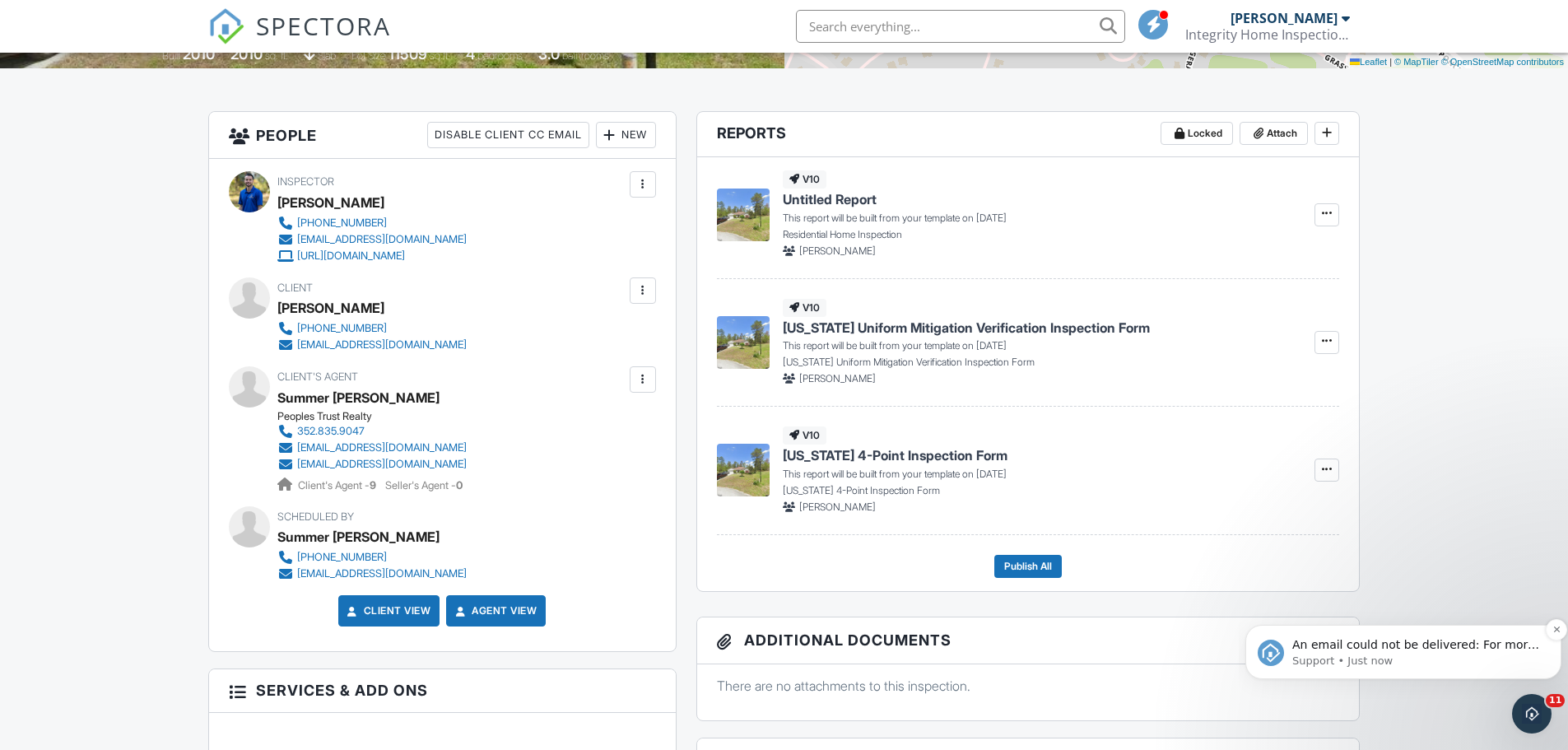
click at [1378, 647] on span "An email could not be delivered: For more information, view Why emails don't ge…" at bounding box center [1415, 660] width 247 height 46
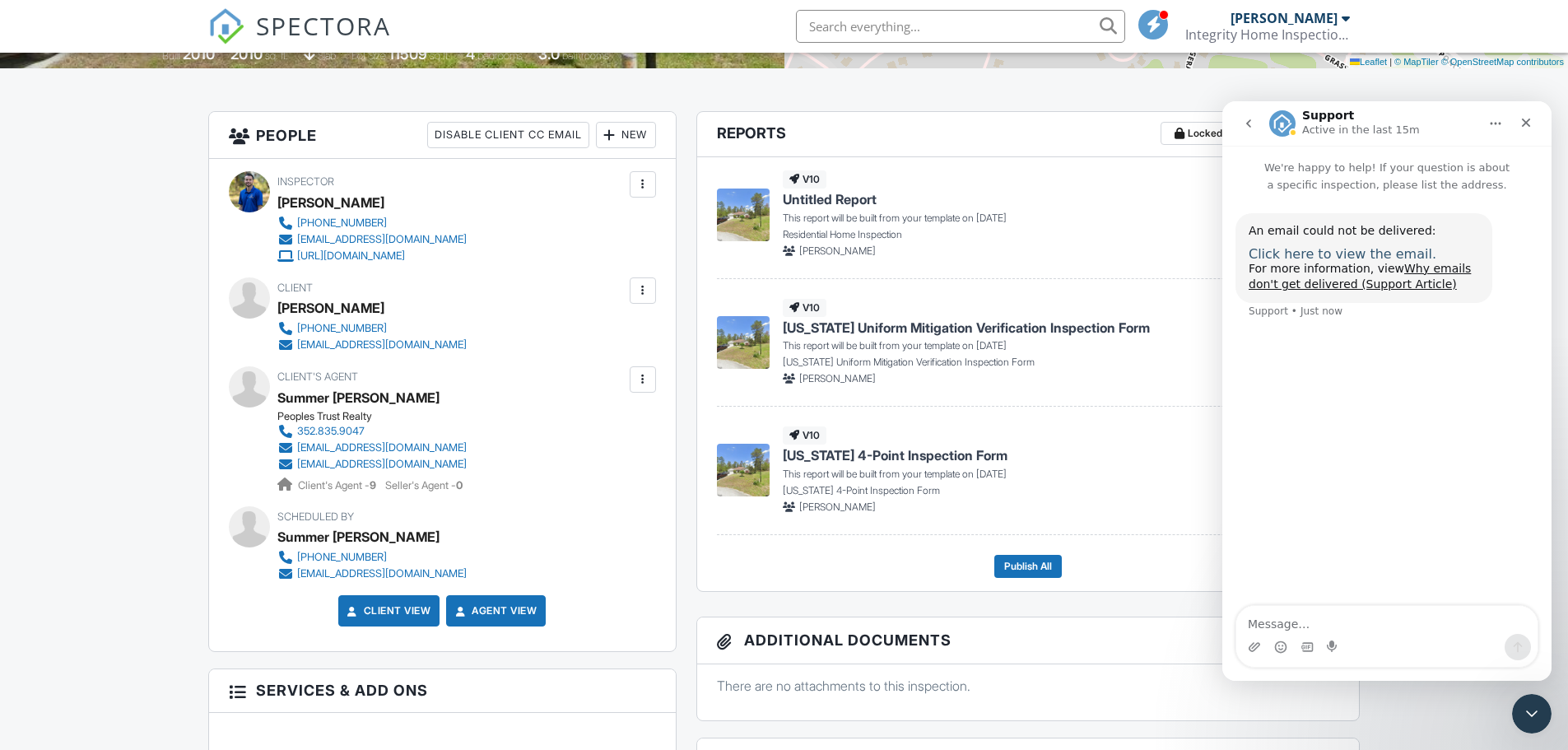
click at [1362, 254] on span "Click here to view the email." at bounding box center [1343, 253] width 188 height 15
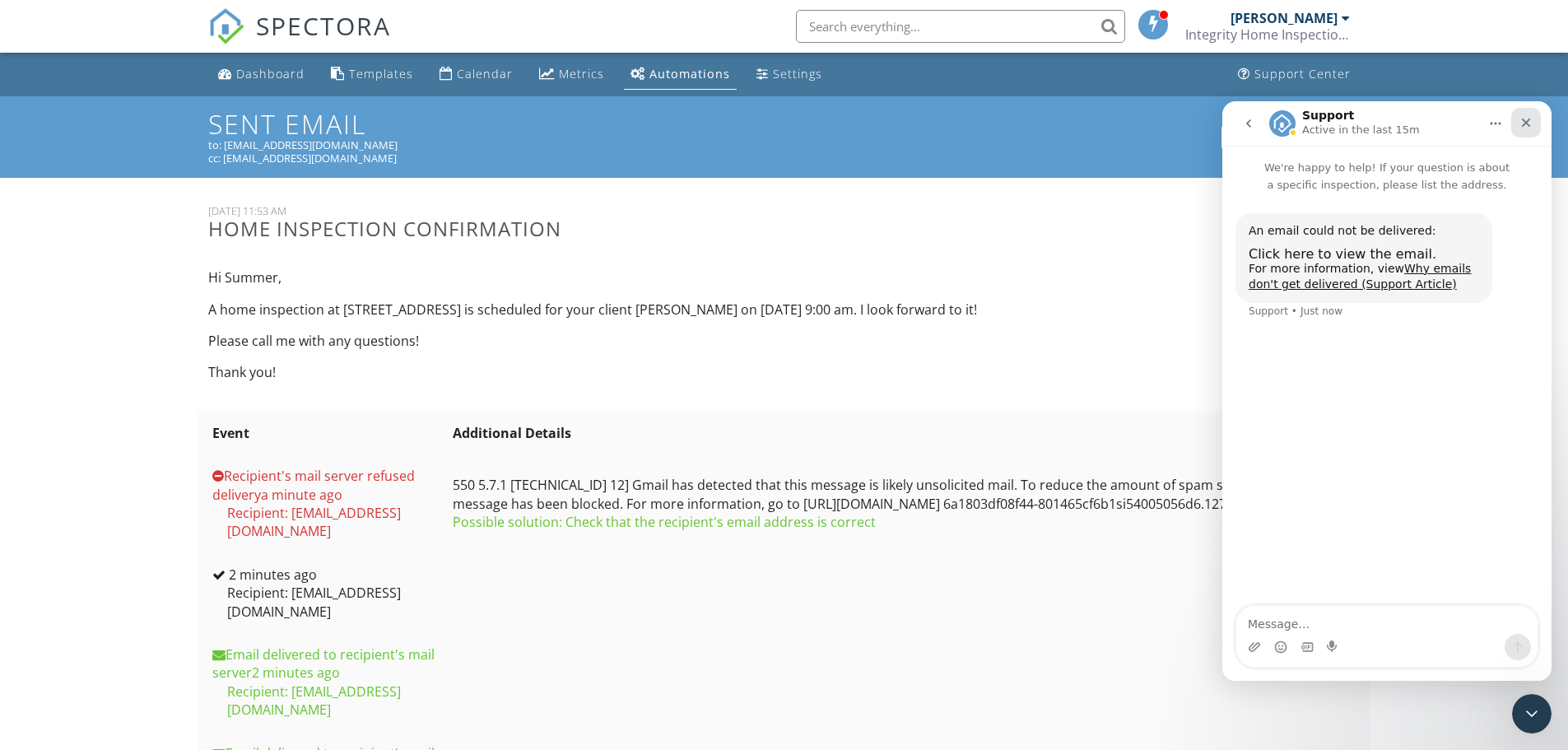
click at [1529, 125] on icon "Close" at bounding box center [1527, 123] width 9 height 9
